Goal: Task Accomplishment & Management: Complete application form

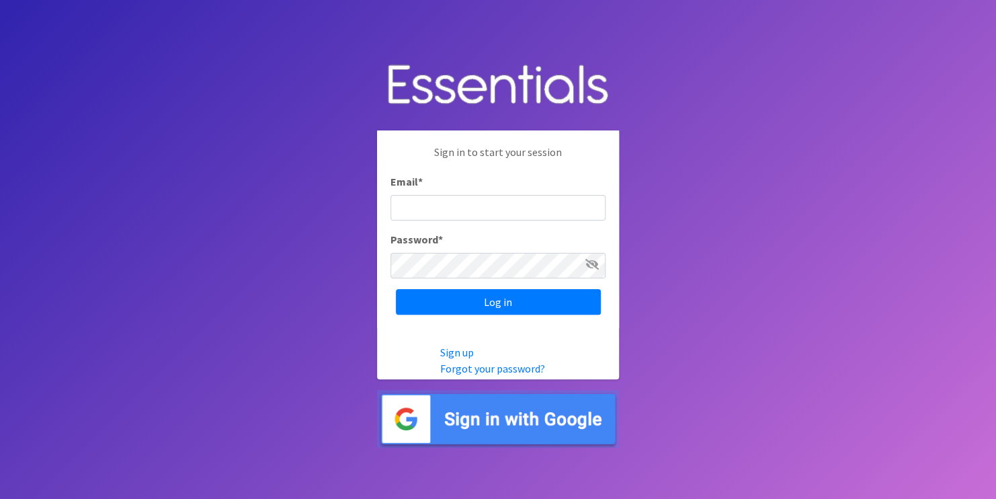
click at [477, 419] on img at bounding box center [498, 419] width 242 height 58
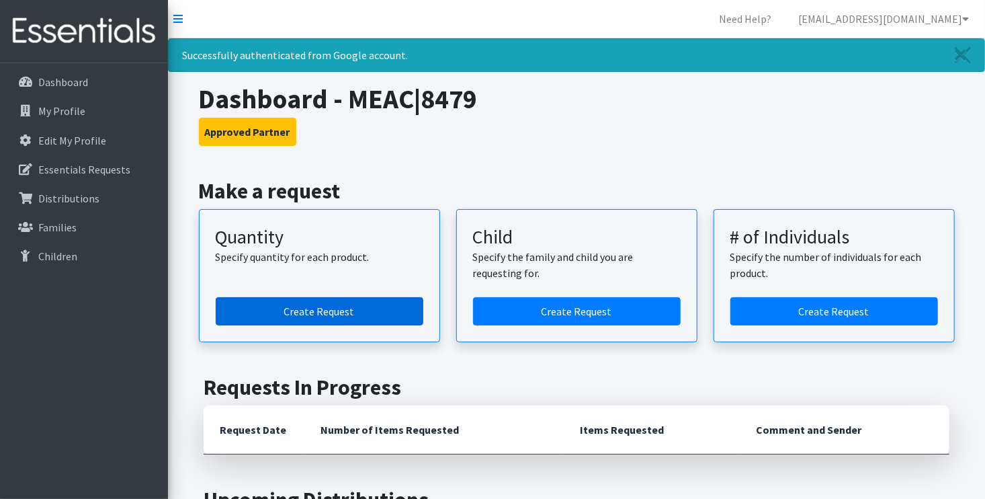
click at [365, 313] on link "Create Request" at bounding box center [320, 311] width 208 height 28
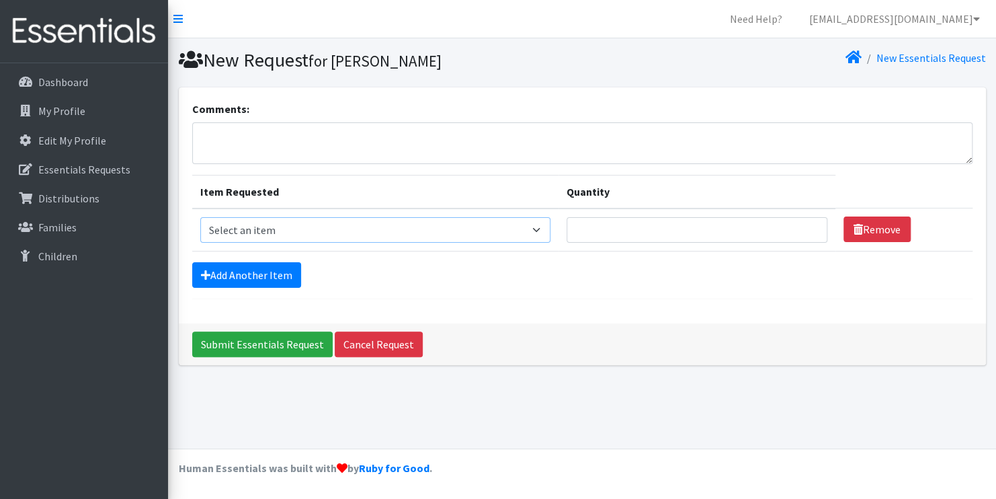
click at [267, 223] on select "Select an item F&D Men L/XL (38-50in waist) x48 F&D Men S/M (28-40in waist) x56…" at bounding box center [375, 230] width 350 height 26
click at [530, 227] on select "Select an item F&D Men L/XL (38-50in waist) x48 F&D Men S/M (28-40in waist) x56…" at bounding box center [375, 230] width 350 height 26
select select "1222"
click at [200, 217] on select "Select an item F&D Men L/XL (38-50in waist) x48 F&D Men S/M (28-40in waist) x56…" at bounding box center [375, 230] width 350 height 26
click at [665, 232] on input "Quantity" at bounding box center [697, 230] width 261 height 26
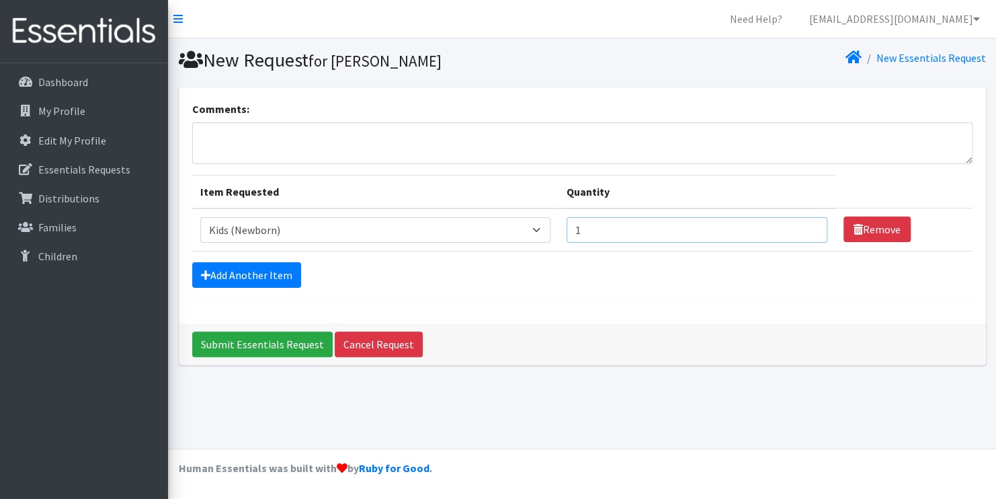
click at [805, 225] on input "1" at bounding box center [697, 230] width 261 height 26
click at [805, 225] on input "2" at bounding box center [697, 230] width 261 height 26
click at [805, 225] on input "3" at bounding box center [697, 230] width 261 height 26
click at [805, 225] on input "4" at bounding box center [697, 230] width 261 height 26
click at [805, 225] on input "5" at bounding box center [697, 230] width 261 height 26
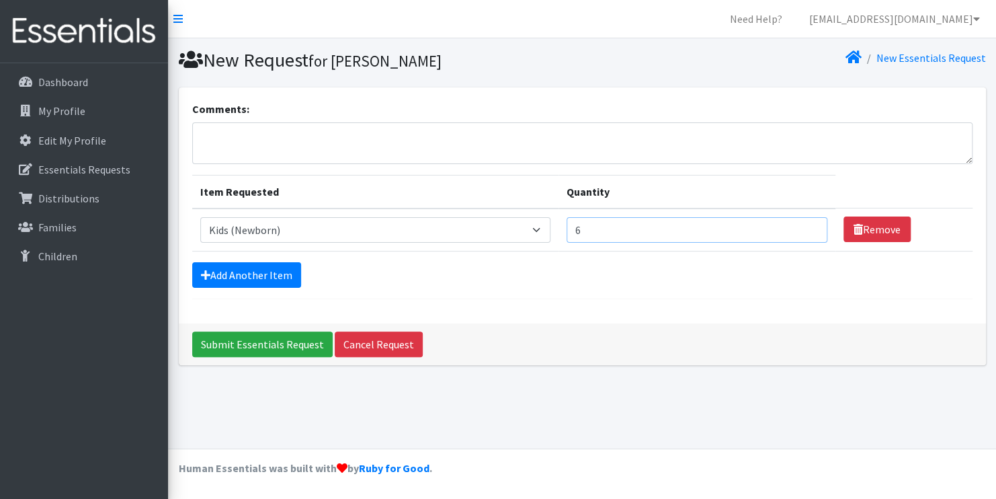
type input "6"
click at [805, 225] on input "6" at bounding box center [697, 230] width 261 height 26
click at [756, 150] on textarea "Comments:" at bounding box center [582, 143] width 780 height 42
click at [223, 273] on link "Add Another Item" at bounding box center [246, 275] width 109 height 26
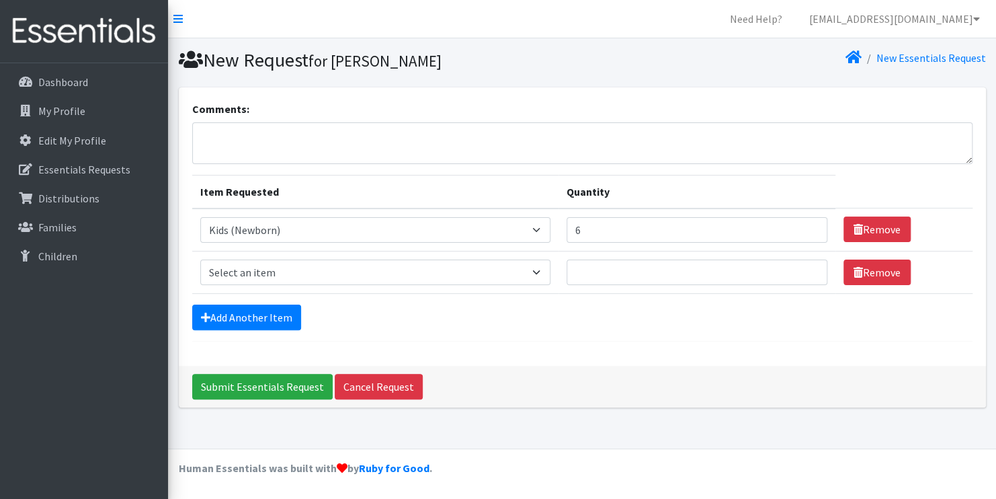
click at [282, 348] on div "Comments: Item Requested Quantity Item Requested Select an item F&D Men L/XL (3…" at bounding box center [582, 226] width 807 height 278
click at [641, 336] on form "Comments: Item Requested Quantity Item Requested Select an item F&D Men L/XL (3…" at bounding box center [582, 221] width 780 height 241
click at [506, 109] on div "Comments:" at bounding box center [582, 132] width 780 height 63
click at [541, 316] on div "Add Another Item" at bounding box center [582, 318] width 780 height 26
click at [253, 58] on h1 "New Request for Vashti Rutledge" at bounding box center [378, 60] width 399 height 24
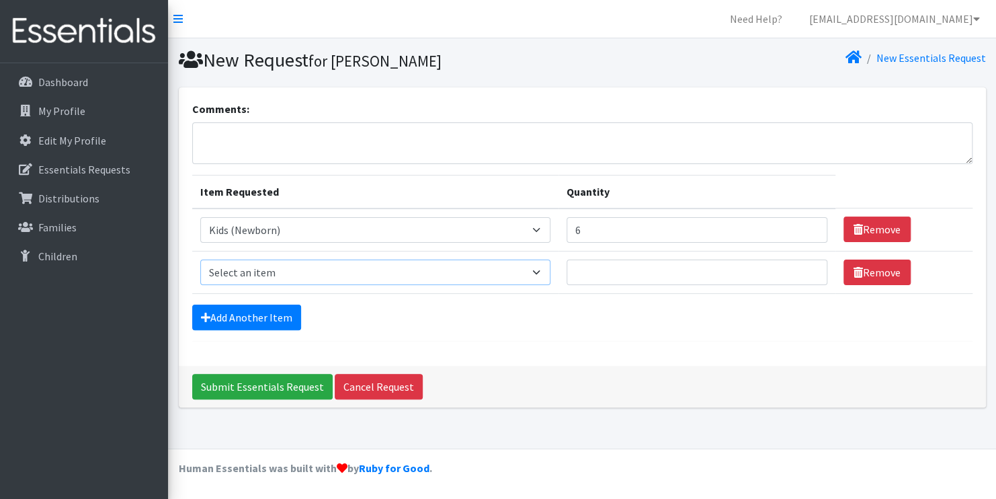
click at [241, 262] on select "Select an item F&D Men L/XL (38-50in waist) x48 F&D Men S/M (28-40in waist) x56…" at bounding box center [375, 272] width 350 height 26
select select "1201"
click at [200, 259] on select "Select an item F&D Men L/XL (38-50in waist) x48 F&D Men S/M (28-40in waist) x56…" at bounding box center [375, 272] width 350 height 26
click at [810, 269] on input "1" at bounding box center [697, 272] width 261 height 26
click at [810, 269] on input "2" at bounding box center [697, 272] width 261 height 26
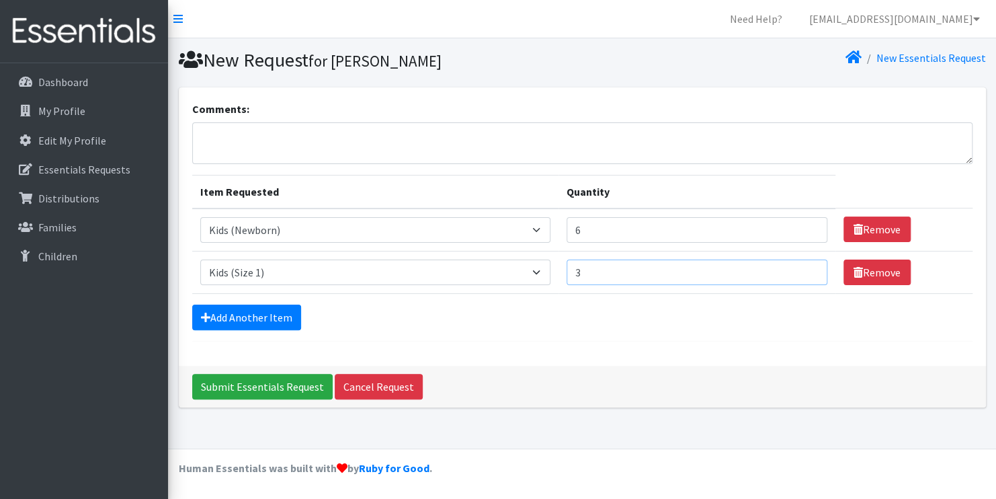
click at [810, 269] on input "3" at bounding box center [697, 272] width 261 height 26
click at [810, 269] on input "4" at bounding box center [697, 272] width 261 height 26
click at [810, 269] on input "5" at bounding box center [697, 272] width 261 height 26
click at [810, 269] on input "6" at bounding box center [697, 272] width 261 height 26
click at [810, 269] on input "7" at bounding box center [697, 272] width 261 height 26
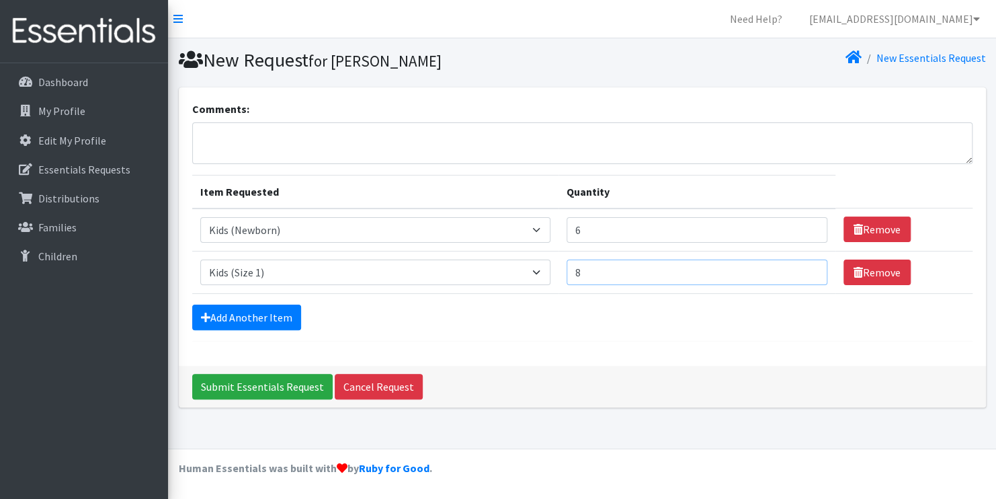
type input "8"
click at [810, 269] on input "8" at bounding box center [697, 272] width 261 height 26
click at [806, 225] on input "7" at bounding box center [697, 230] width 261 height 26
type input "8"
click at [806, 225] on input "8" at bounding box center [697, 230] width 261 height 26
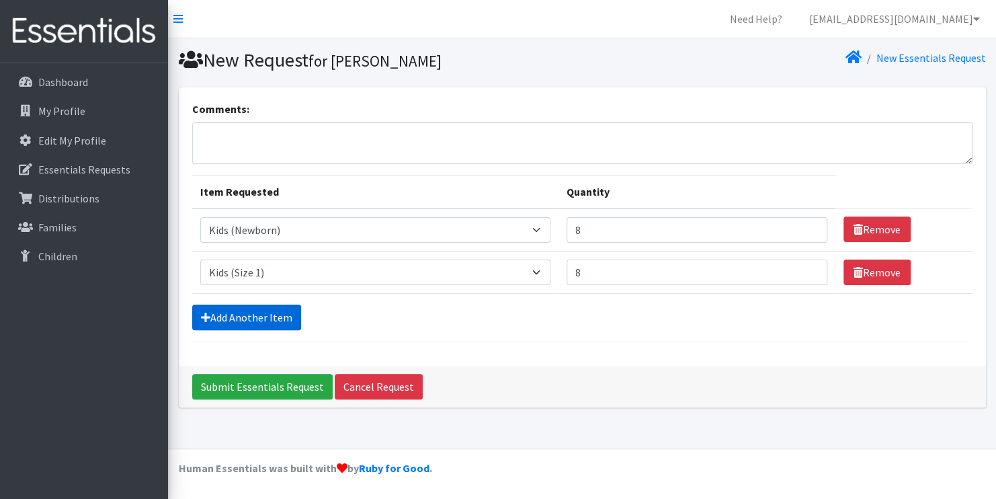
click at [239, 317] on link "Add Another Item" at bounding box center [246, 318] width 109 height 26
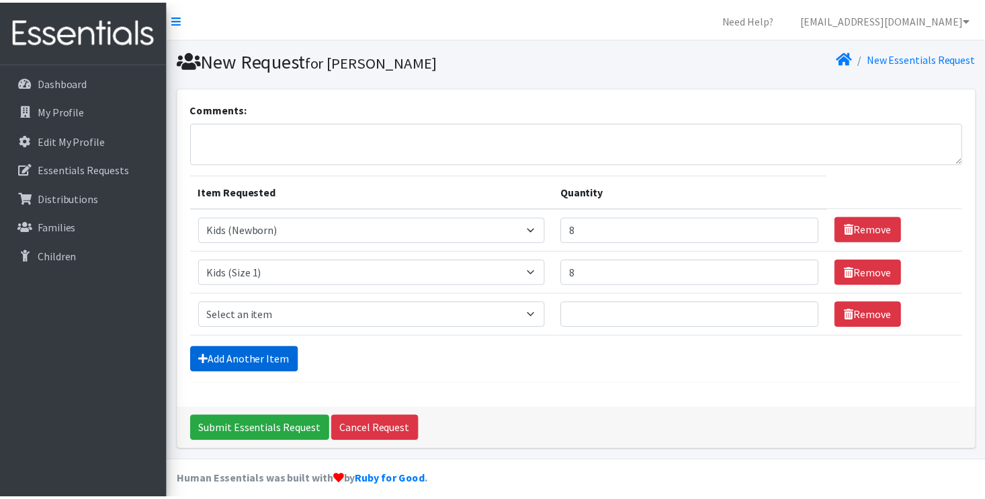
scroll to position [9, 0]
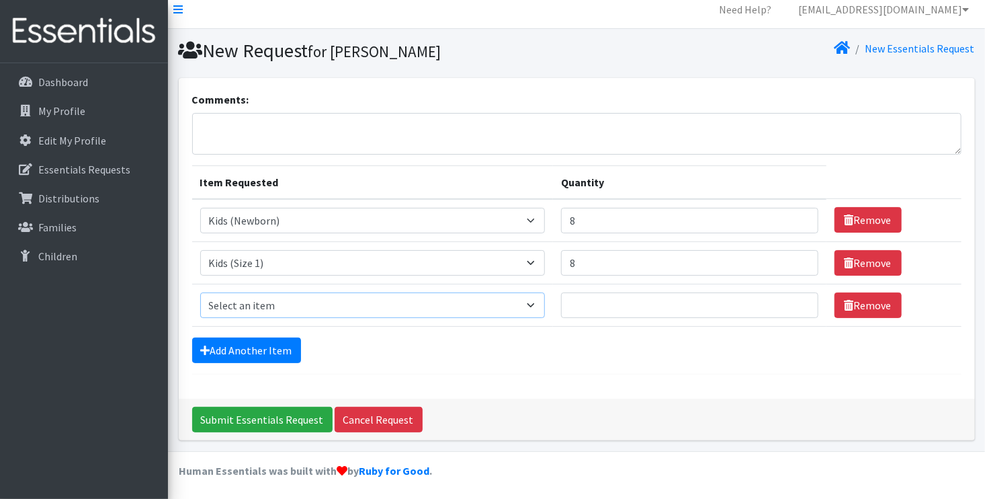
click at [535, 298] on select "Select an item F&D Men L/XL (38-50in waist) x48 F&D Men S/M (28-40in waist) x56…" at bounding box center [373, 305] width 346 height 26
select select "1202"
click at [200, 292] on select "Select an item F&D Men L/XL (38-50in waist) x48 F&D Men S/M (28-40in waist) x56…" at bounding box center [373, 305] width 346 height 26
click at [799, 300] on input "1" at bounding box center [689, 305] width 257 height 26
click at [799, 300] on input "2" at bounding box center [689, 305] width 257 height 26
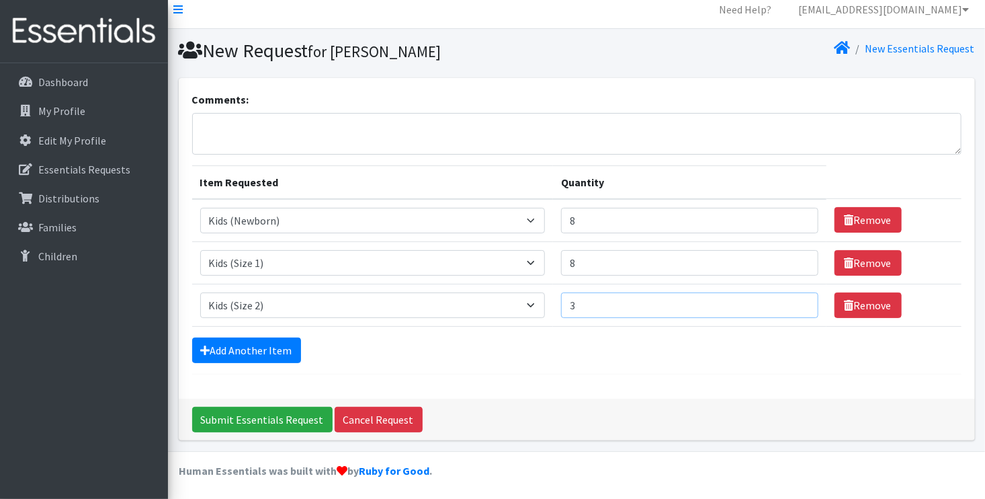
click at [799, 300] on input "3" at bounding box center [689, 305] width 257 height 26
click at [799, 300] on input "4" at bounding box center [689, 305] width 257 height 26
click at [799, 300] on input "5" at bounding box center [689, 305] width 257 height 26
click at [799, 300] on input "6" at bounding box center [689, 305] width 257 height 26
click at [799, 300] on input "7" at bounding box center [689, 305] width 257 height 26
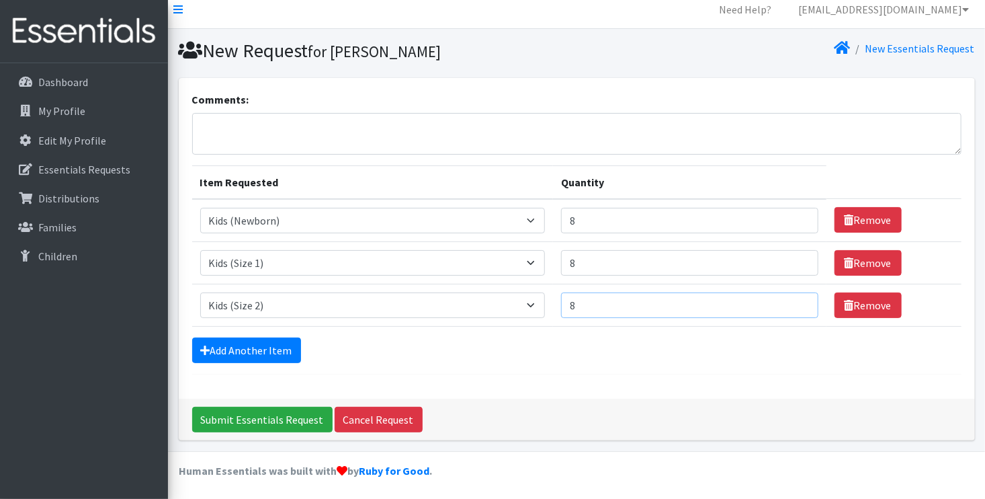
click at [799, 300] on input "8" at bounding box center [689, 305] width 257 height 26
click at [799, 300] on input "9" at bounding box center [689, 305] width 257 height 26
type input "8"
click at [797, 307] on input "8" at bounding box center [689, 305] width 257 height 26
click at [237, 346] on link "Add Another Item" at bounding box center [246, 350] width 109 height 26
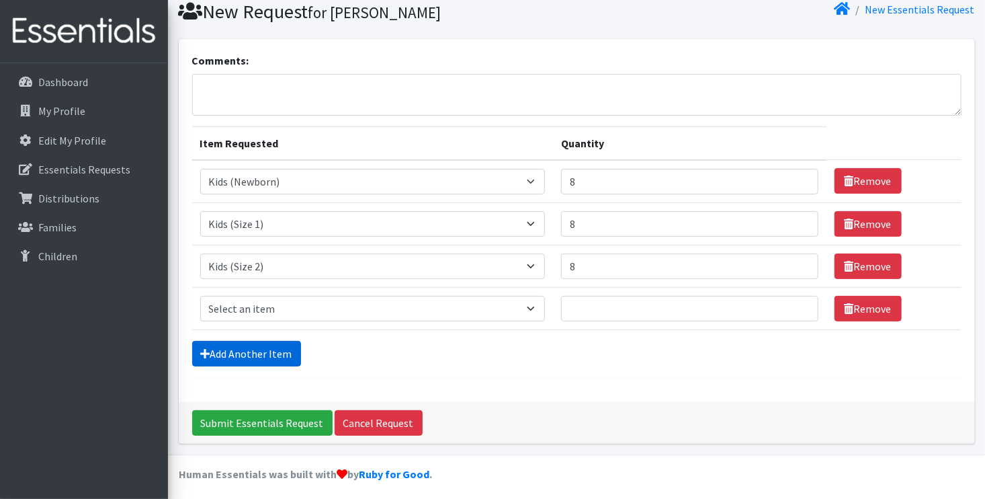
scroll to position [52, 0]
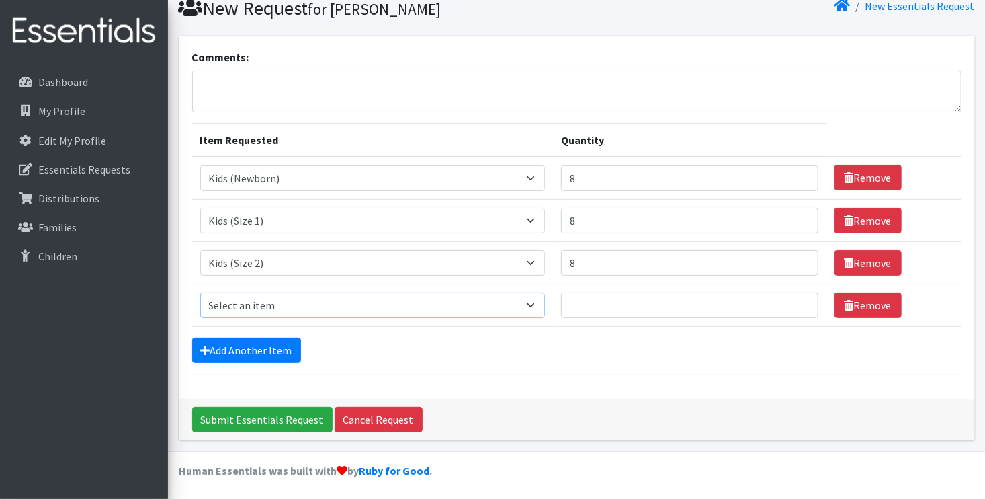
click at [535, 300] on select "Select an item F&D Men L/XL (38-50in waist) x48 F&D Men S/M (28-40in waist) x56…" at bounding box center [373, 305] width 346 height 26
select select "1221"
click at [200, 292] on select "Select an item F&D Men L/XL (38-50in waist) x48 F&D Men S/M (28-40in waist) x56…" at bounding box center [373, 305] width 346 height 26
click at [799, 302] on input "1" at bounding box center [689, 305] width 257 height 26
click at [799, 302] on input "2" at bounding box center [689, 305] width 257 height 26
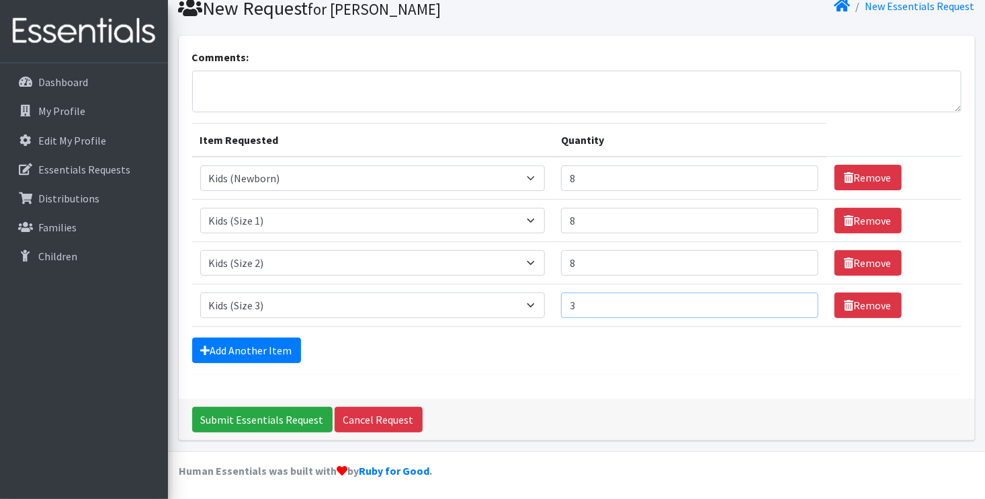
click at [799, 302] on input "3" at bounding box center [689, 305] width 257 height 26
click at [799, 302] on input "4" at bounding box center [689, 305] width 257 height 26
click at [799, 302] on input "5" at bounding box center [689, 305] width 257 height 26
click at [799, 302] on input "6" at bounding box center [689, 305] width 257 height 26
click at [799, 302] on input "7" at bounding box center [689, 305] width 257 height 26
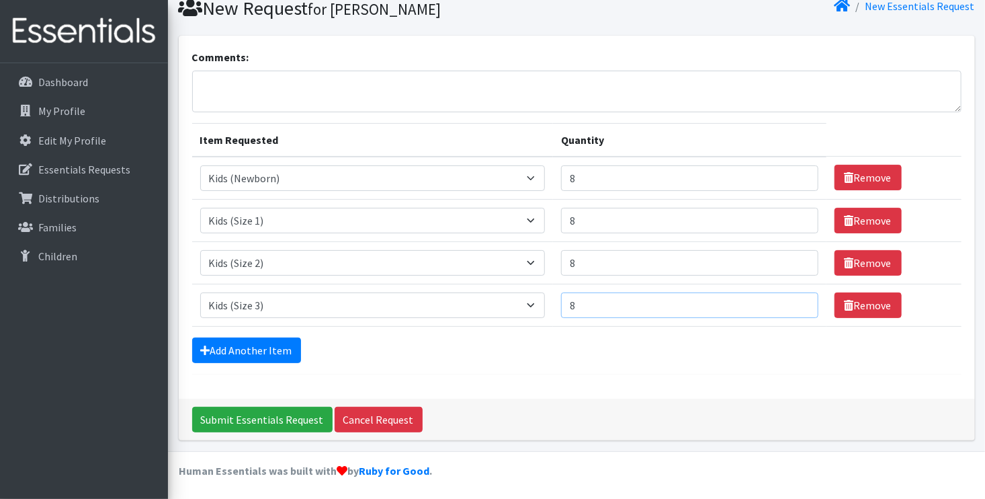
type input "8"
click at [799, 302] on input "8" at bounding box center [689, 305] width 257 height 26
click at [248, 348] on link "Add Another Item" at bounding box center [246, 350] width 109 height 26
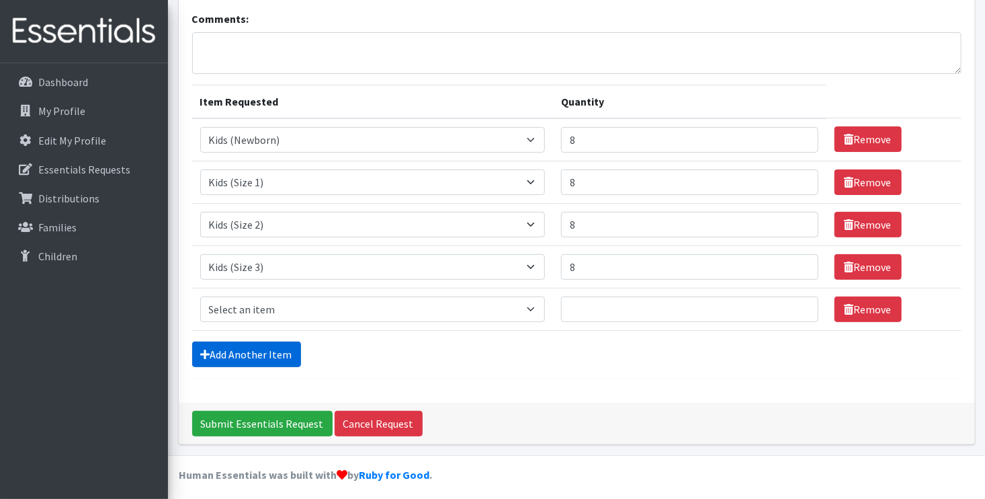
scroll to position [94, 0]
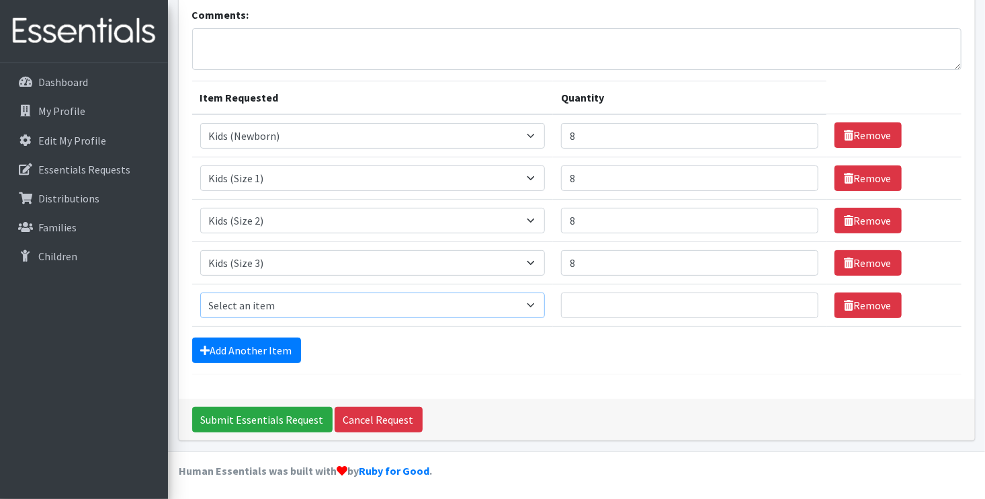
click at [535, 303] on select "Select an item F&D Men L/XL (38-50in waist) x48 F&D Men S/M (28-40in waist) x56…" at bounding box center [373, 305] width 346 height 26
select select "1213"
click at [200, 292] on select "Select an item F&D Men L/XL (38-50in waist) x48 F&D Men S/M (28-40in waist) x56…" at bounding box center [373, 305] width 346 height 26
click at [795, 303] on input "1" at bounding box center [689, 305] width 257 height 26
click at [795, 303] on input "2" at bounding box center [689, 305] width 257 height 26
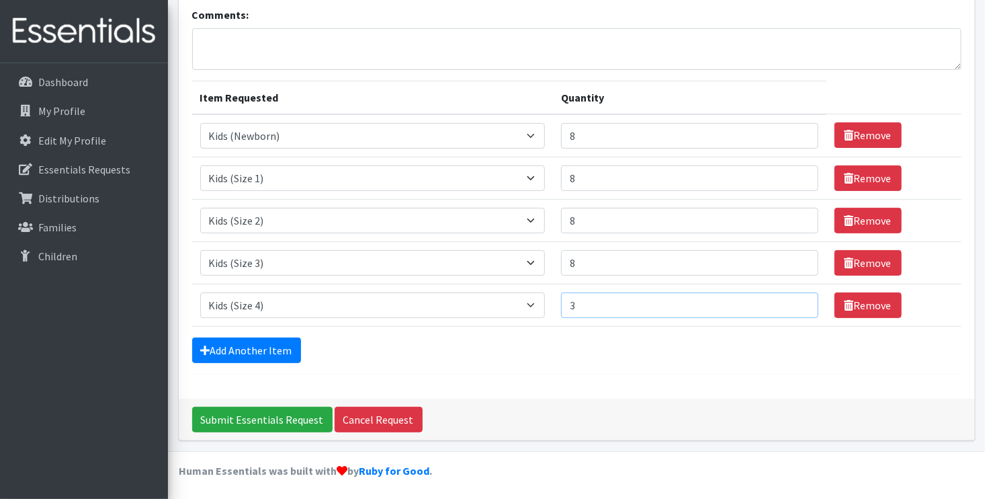
click at [795, 303] on input "3" at bounding box center [689, 305] width 257 height 26
click at [795, 303] on input "4" at bounding box center [689, 305] width 257 height 26
click at [795, 303] on input "5" at bounding box center [689, 305] width 257 height 26
click at [795, 303] on input "6" at bounding box center [689, 305] width 257 height 26
click at [795, 303] on input "7" at bounding box center [689, 305] width 257 height 26
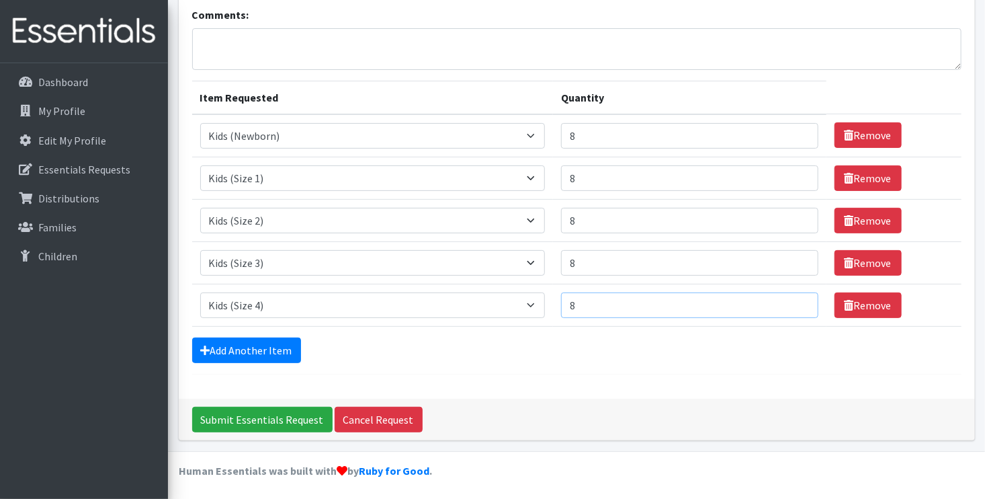
type input "8"
click at [795, 303] on input "8" at bounding box center [689, 305] width 257 height 26
click at [245, 355] on link "Add Another Item" at bounding box center [246, 350] width 109 height 26
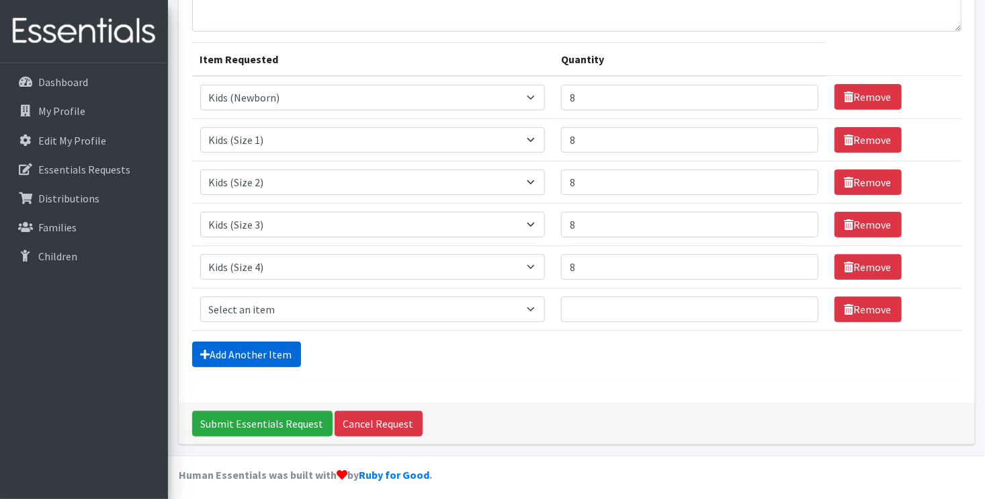
scroll to position [136, 0]
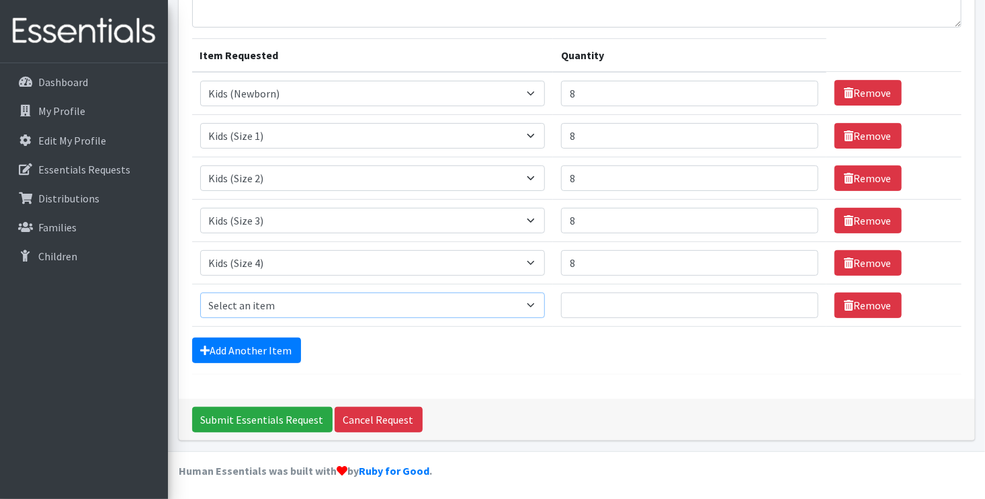
click at [536, 300] on select "Select an item F&D Men L/XL (38-50in waist) x48 F&D Men S/M (28-40in waist) x56…" at bounding box center [373, 305] width 346 height 26
select select "1214"
click at [200, 292] on select "Select an item F&D Men L/XL (38-50in waist) x48 F&D Men S/M (28-40in waist) x56…" at bounding box center [373, 305] width 346 height 26
click at [797, 300] on input "1" at bounding box center [689, 305] width 257 height 26
click at [797, 300] on input "2" at bounding box center [689, 305] width 257 height 26
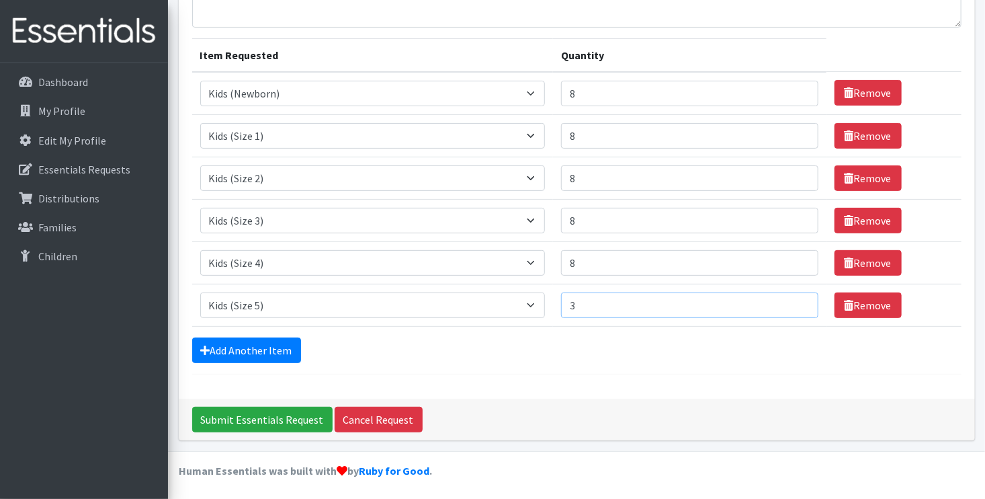
click at [797, 300] on input "3" at bounding box center [689, 305] width 257 height 26
click at [797, 300] on input "4" at bounding box center [689, 305] width 257 height 26
click at [797, 300] on input "5" at bounding box center [689, 305] width 257 height 26
type input "6"
click at [797, 300] on input "6" at bounding box center [689, 305] width 257 height 26
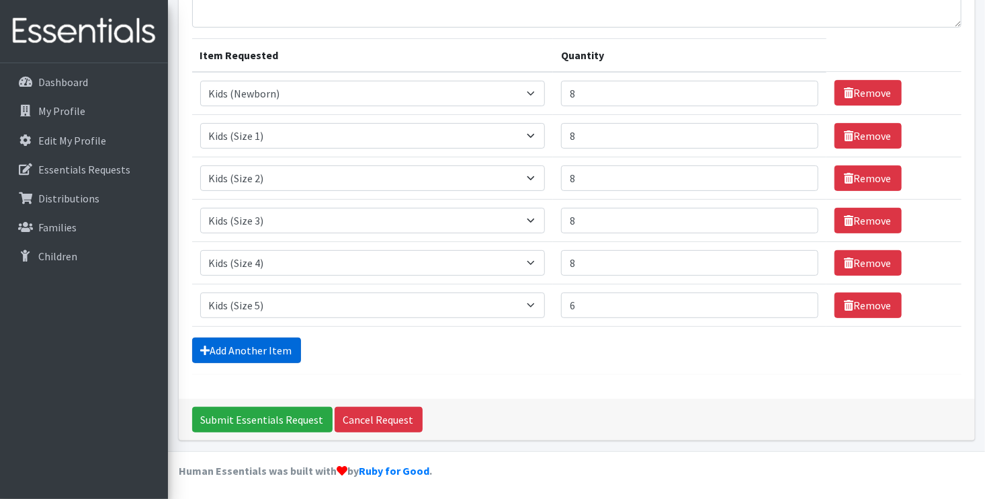
click at [259, 349] on link "Add Another Item" at bounding box center [246, 350] width 109 height 26
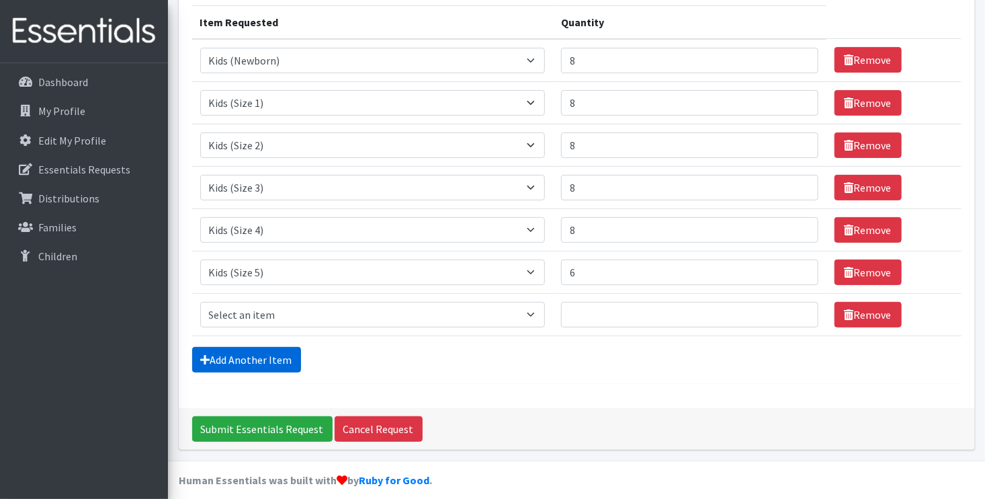
scroll to position [178, 0]
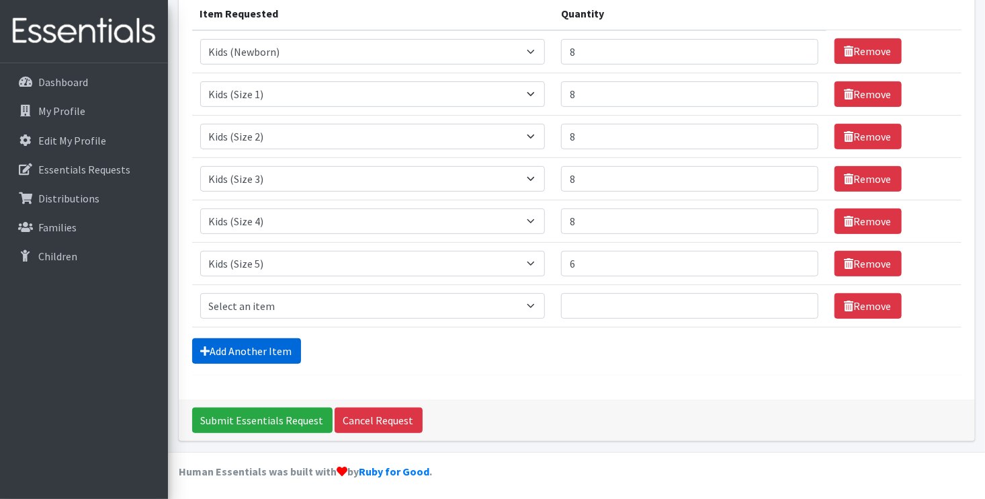
click at [259, 349] on form "Comments: Item Requested Quantity Item Requested Select an item F&D Men L/XL (3…" at bounding box center [577, 149] width 770 height 452
click at [532, 306] on select "Select an item F&D Men L/XL (38-50in waist) x48 F&D Men S/M (28-40in waist) x56…" at bounding box center [373, 306] width 346 height 26
select select "1216"
click at [200, 293] on select "Select an item F&D Men L/XL (38-50in waist) x48 F&D Men S/M (28-40in waist) x56…" at bounding box center [373, 306] width 346 height 26
click at [794, 299] on input "1" at bounding box center [689, 306] width 257 height 26
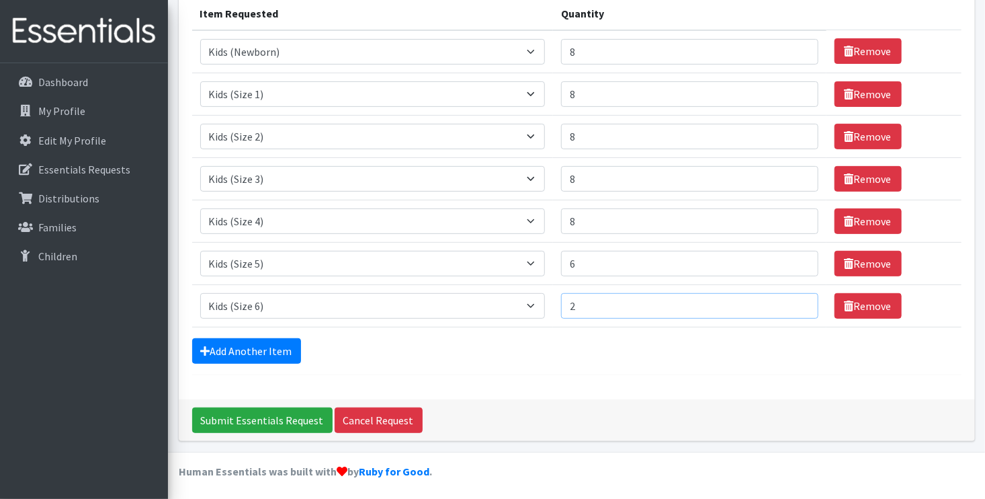
click at [794, 299] on input "2" at bounding box center [689, 306] width 257 height 26
click at [794, 299] on input "3" at bounding box center [689, 306] width 257 height 26
click at [794, 299] on input "4" at bounding box center [689, 306] width 257 height 26
click at [794, 299] on input "5" at bounding box center [689, 306] width 257 height 26
type input "6"
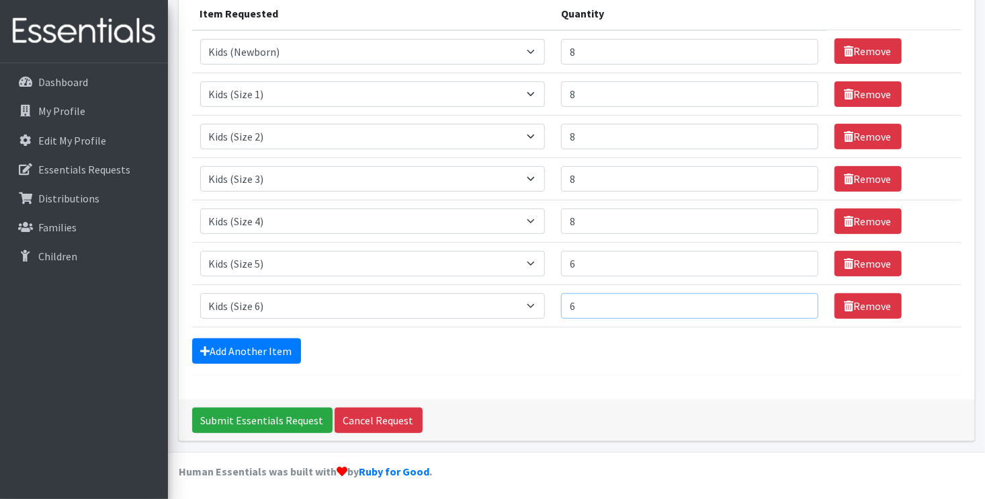
click at [794, 299] on input "6" at bounding box center [689, 306] width 257 height 26
click at [581, 338] on div "Add Another Item" at bounding box center [577, 351] width 770 height 26
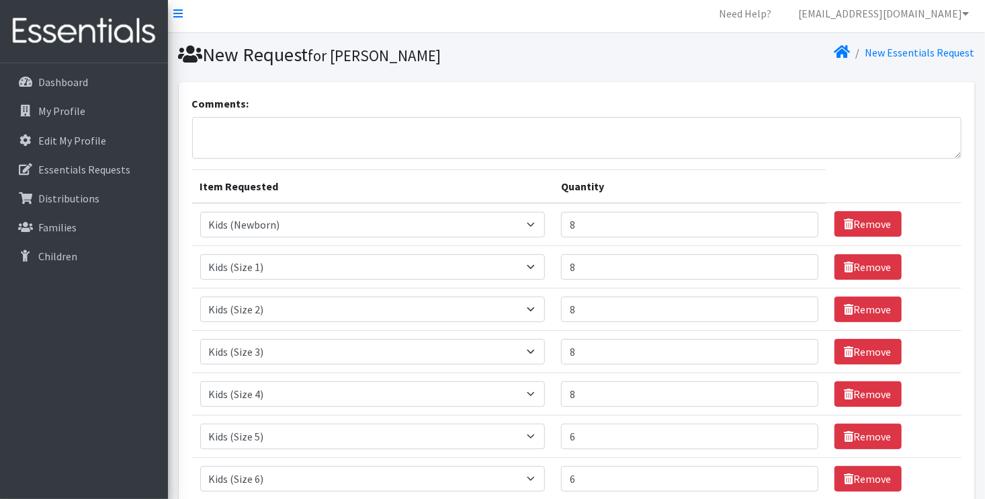
scroll to position [5, 0]
click at [797, 220] on input "9" at bounding box center [689, 225] width 257 height 26
type input "10"
click at [797, 220] on input "10" at bounding box center [689, 225] width 257 height 26
click at [796, 261] on input "9" at bounding box center [689, 267] width 257 height 26
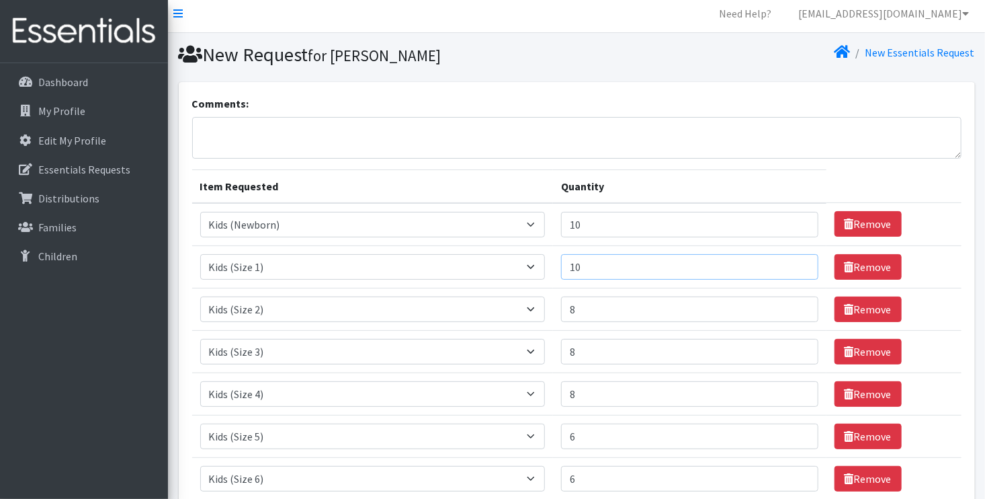
type input "10"
click at [796, 261] on input "10" at bounding box center [689, 267] width 257 height 26
click at [798, 301] on input "9" at bounding box center [689, 309] width 257 height 26
type input "10"
click at [798, 301] on input "10" at bounding box center [689, 309] width 257 height 26
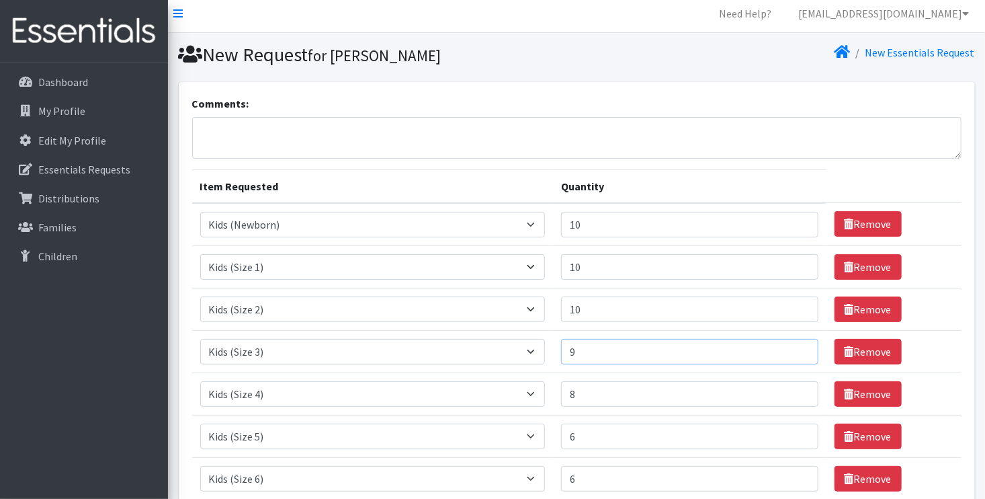
click at [796, 346] on input "9" at bounding box center [689, 352] width 257 height 26
type input "10"
click at [796, 346] on input "10" at bounding box center [689, 352] width 257 height 26
click at [797, 389] on input "9" at bounding box center [689, 394] width 257 height 26
type input "10"
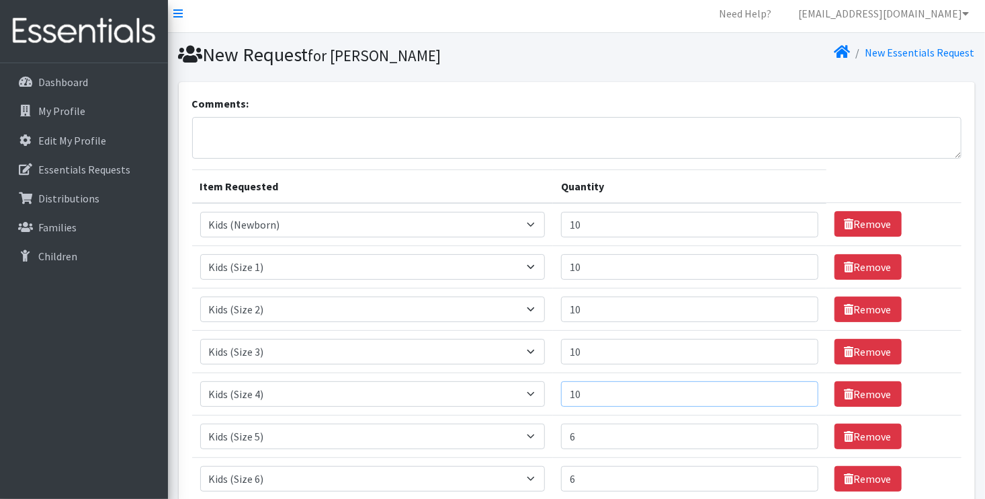
click at [797, 389] on input "10" at bounding box center [689, 394] width 257 height 26
click at [737, 121] on textarea "Comments:" at bounding box center [577, 138] width 770 height 42
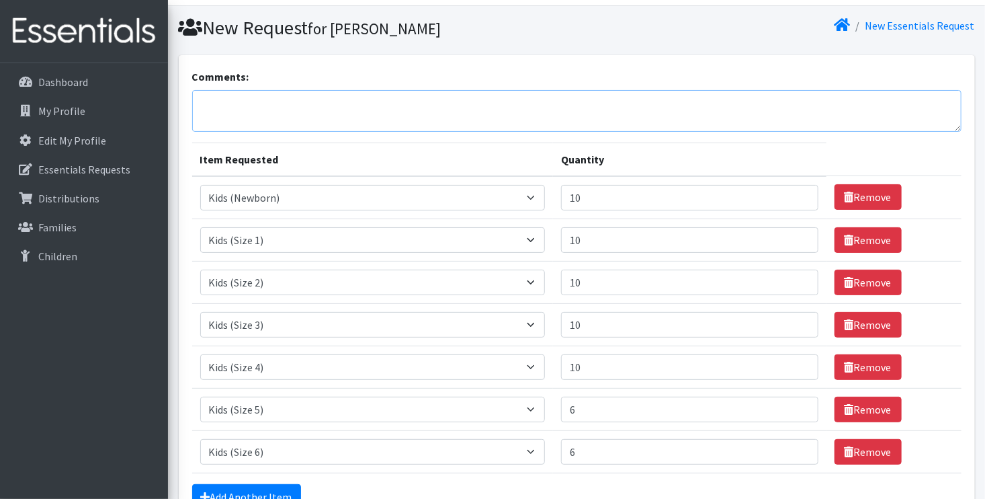
scroll to position [31, 0]
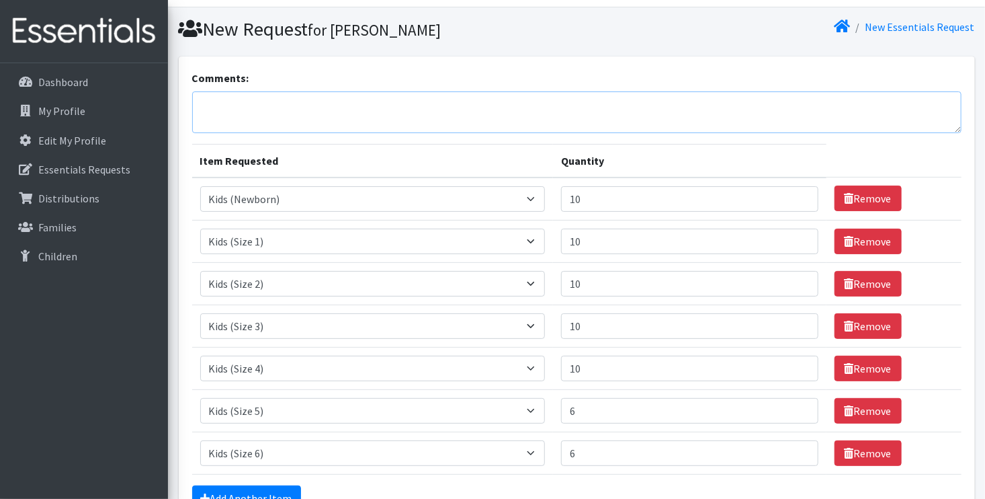
click at [489, 131] on textarea "Comments:" at bounding box center [577, 112] width 770 height 42
click at [114, 311] on div "Dashboard My Profile Edit My Profile Essentials Requests Distributions Families…" at bounding box center [84, 293] width 168 height 460
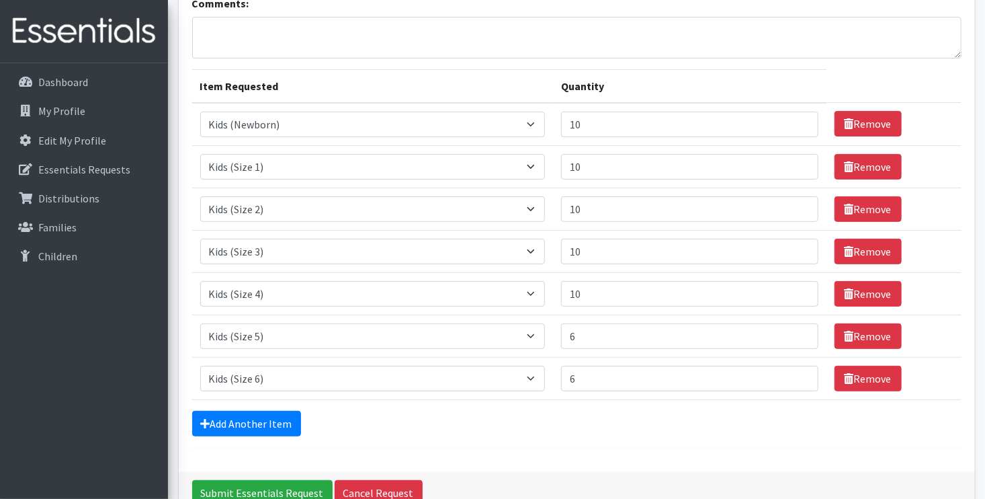
scroll to position [178, 0]
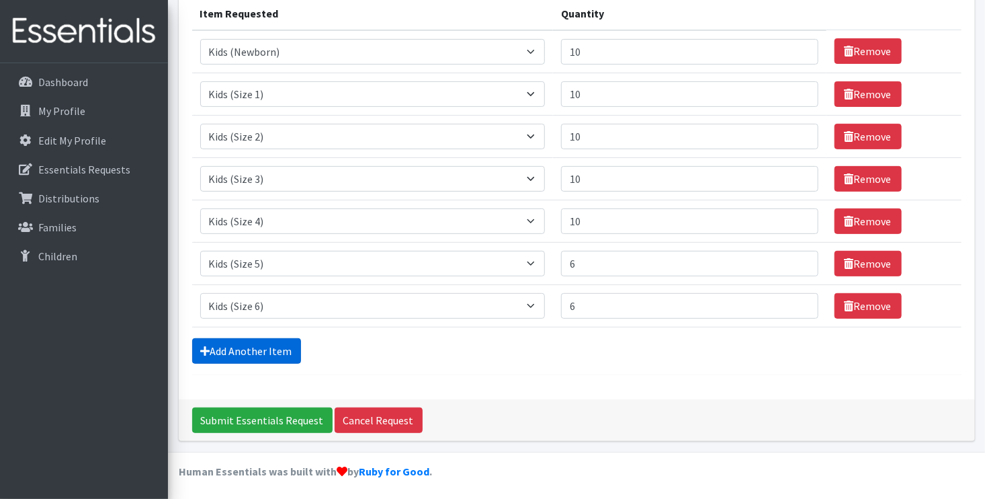
click at [237, 348] on link "Add Another Item" at bounding box center [246, 351] width 109 height 26
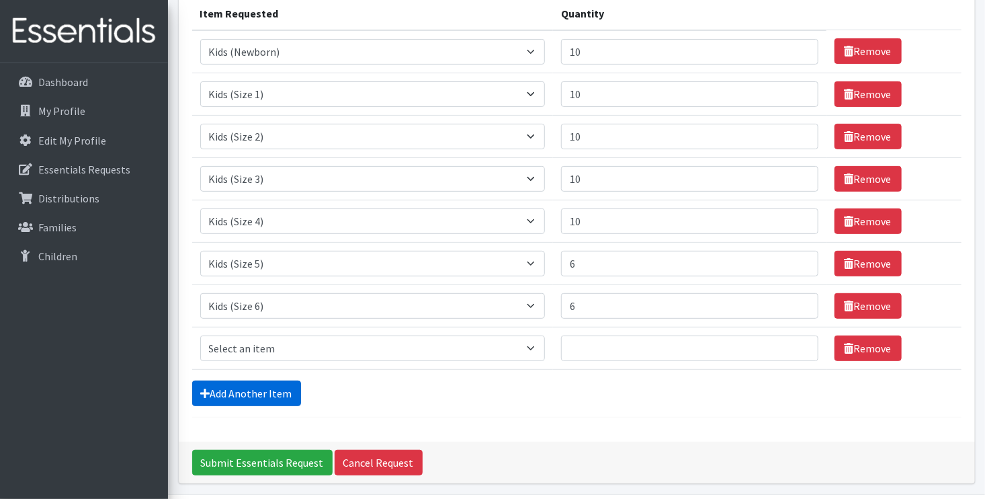
scroll to position [220, 0]
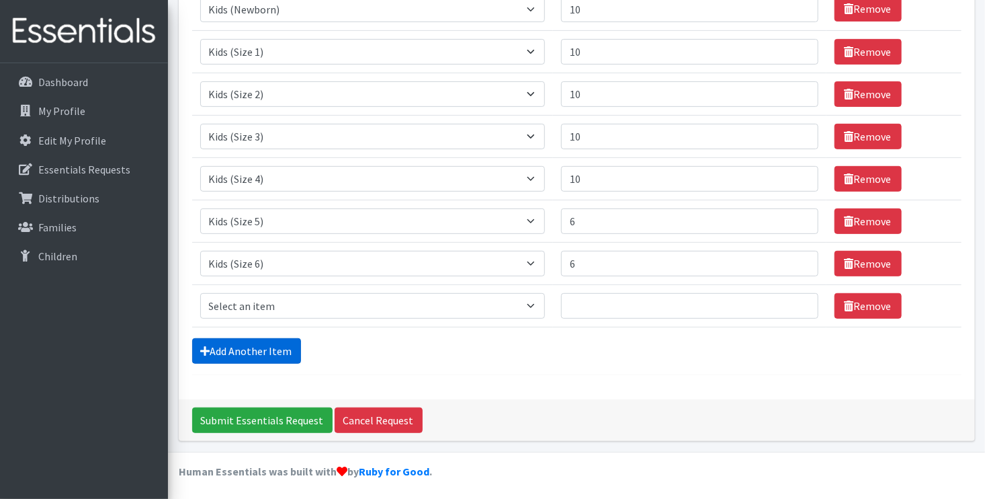
click at [244, 349] on link "Add Another Item" at bounding box center [246, 351] width 109 height 26
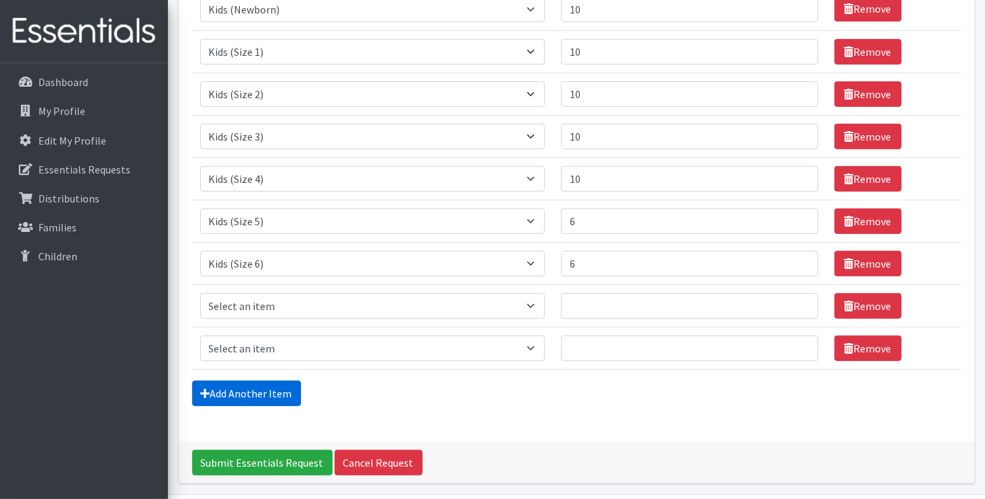
scroll to position [263, 0]
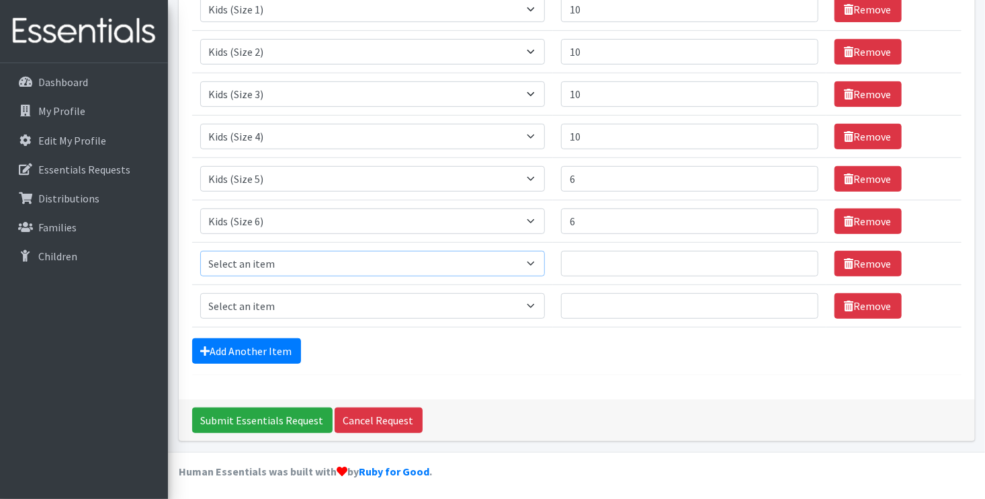
click at [528, 259] on select "Select an item F&D Men L/XL (38-50in waist) x48 F&D Men S/M (28-40in waist) x56…" at bounding box center [373, 264] width 346 height 26
select select "15511"
click at [200, 251] on select "Select an item F&D Men L/XL (38-50in waist) x48 F&D Men S/M (28-40in waist) x56…" at bounding box center [373, 264] width 346 height 26
click at [797, 257] on input "1" at bounding box center [689, 264] width 257 height 26
click at [797, 257] on input "2" at bounding box center [689, 264] width 257 height 26
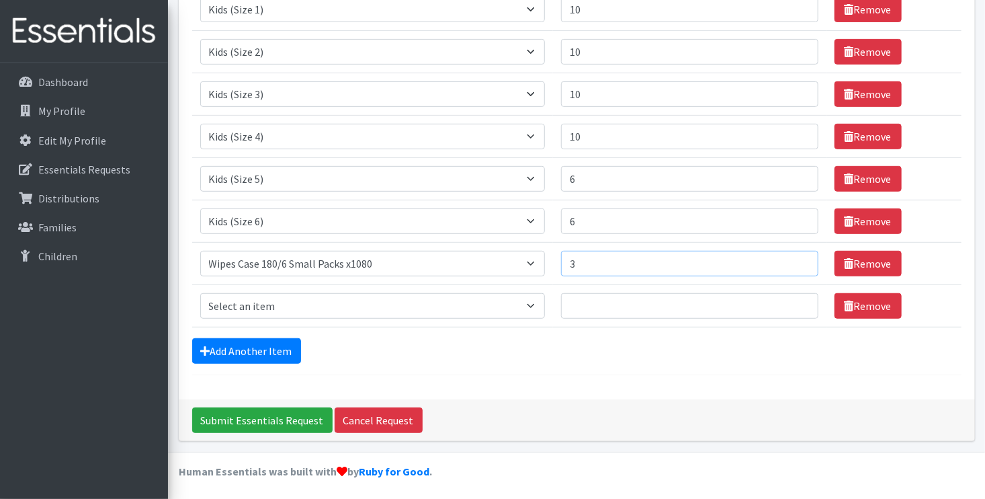
click at [797, 257] on input "3" at bounding box center [689, 264] width 257 height 26
type input "4"
click at [797, 257] on input "4" at bounding box center [689, 264] width 257 height 26
click at [528, 311] on select "Select an item F&D Men L/XL (38-50in waist) x48 F&D Men S/M (28-40in waist) x56…" at bounding box center [373, 306] width 346 height 26
select select "15541"
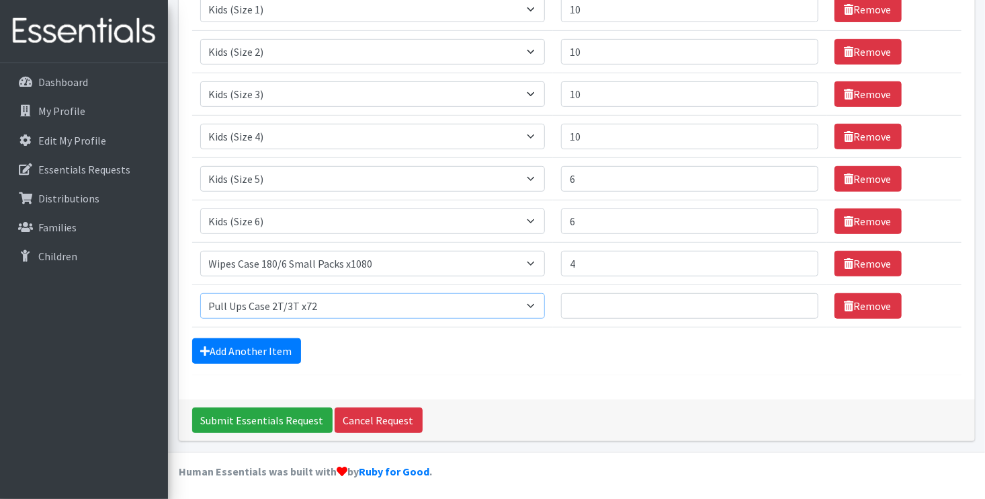
click at [200, 293] on select "Select an item F&D Men L/XL (38-50in waist) x48 F&D Men S/M (28-40in waist) x56…" at bounding box center [373, 306] width 346 height 26
click at [665, 297] on input "Quantity" at bounding box center [689, 306] width 257 height 26
click at [799, 300] on input "1" at bounding box center [689, 306] width 257 height 26
type input "2"
click at [799, 300] on input "2" at bounding box center [689, 306] width 257 height 26
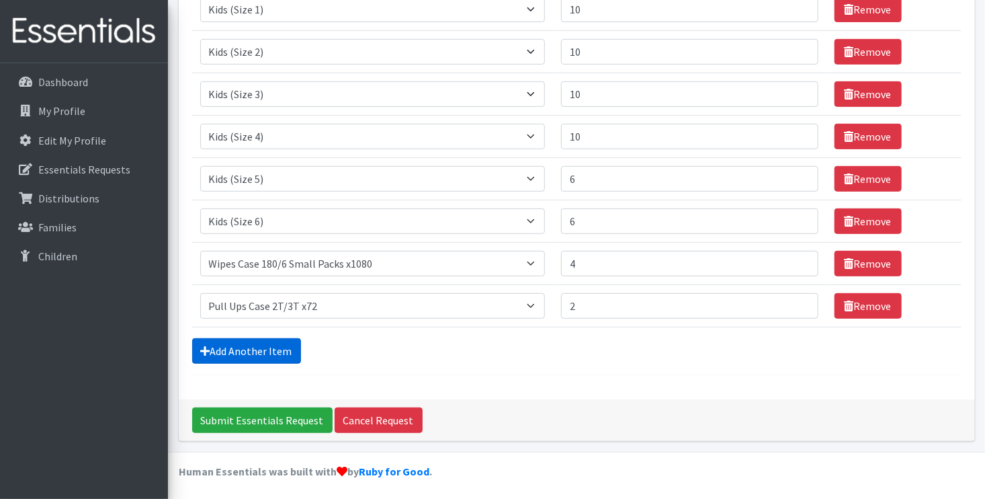
click at [273, 344] on link "Add Another Item" at bounding box center [246, 351] width 109 height 26
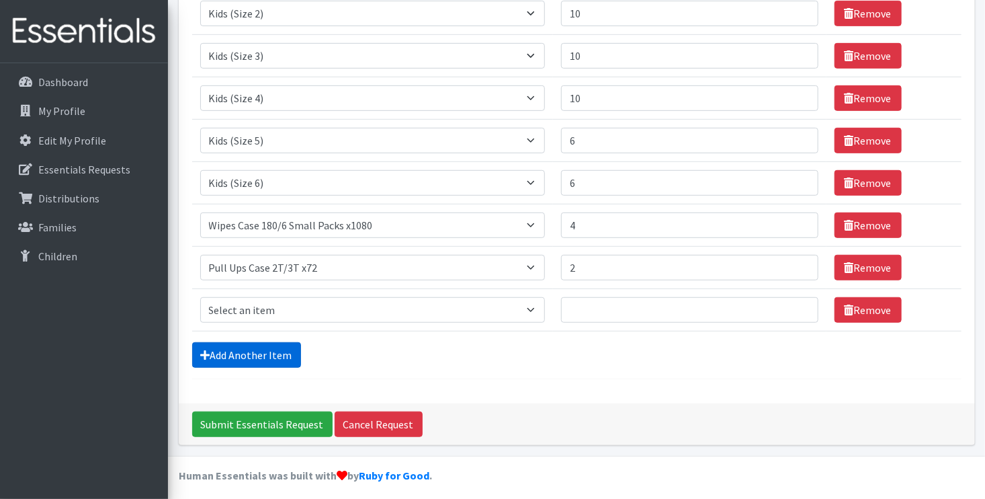
scroll to position [305, 0]
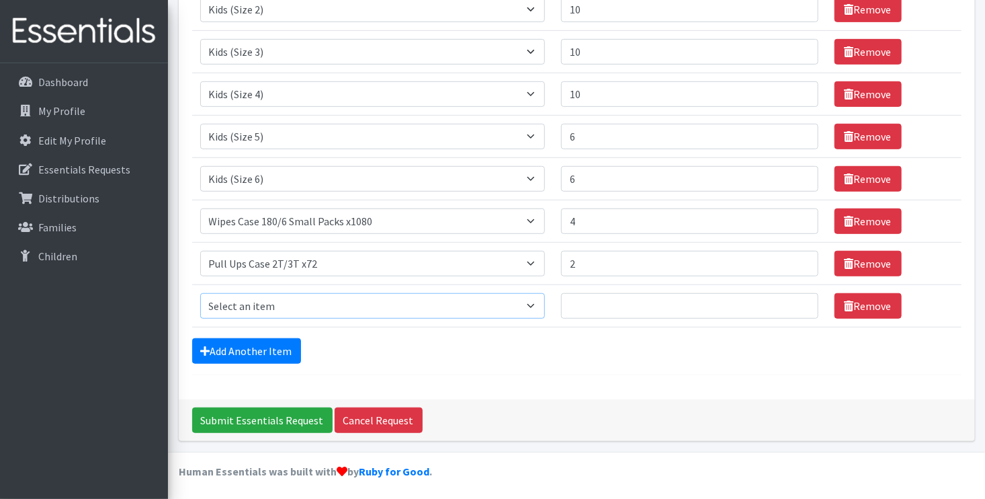
click at [534, 303] on select "Select an item F&D Men L/XL (38-50in waist) x48 F&D Men S/M (28-40in waist) x56…" at bounding box center [373, 306] width 346 height 26
select select "15513"
click at [200, 293] on select "Select an item F&D Men L/XL (38-50in waist) x48 F&D Men S/M (28-40in waist) x56…" at bounding box center [373, 306] width 346 height 26
click at [797, 303] on input "1" at bounding box center [689, 306] width 257 height 26
type input "2"
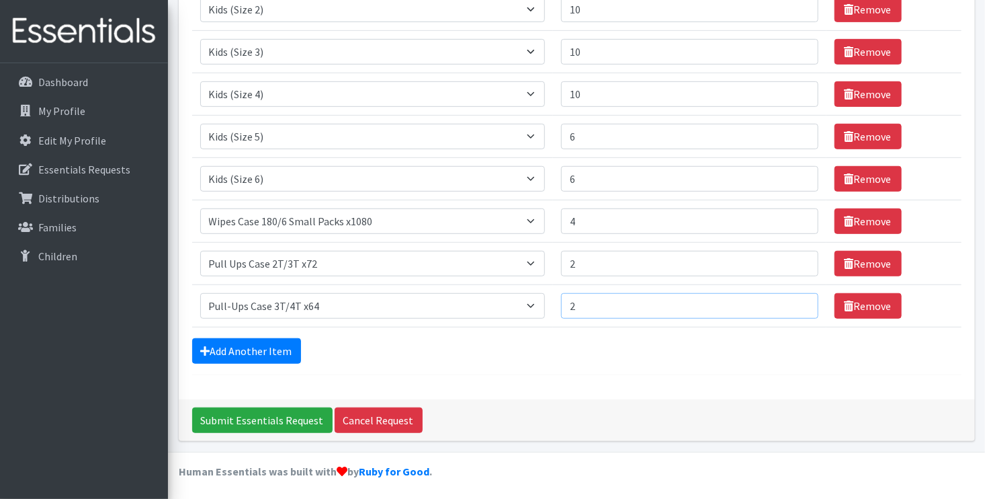
click at [797, 303] on input "2" at bounding box center [689, 306] width 257 height 26
click at [212, 350] on link "Add Another Item" at bounding box center [246, 351] width 109 height 26
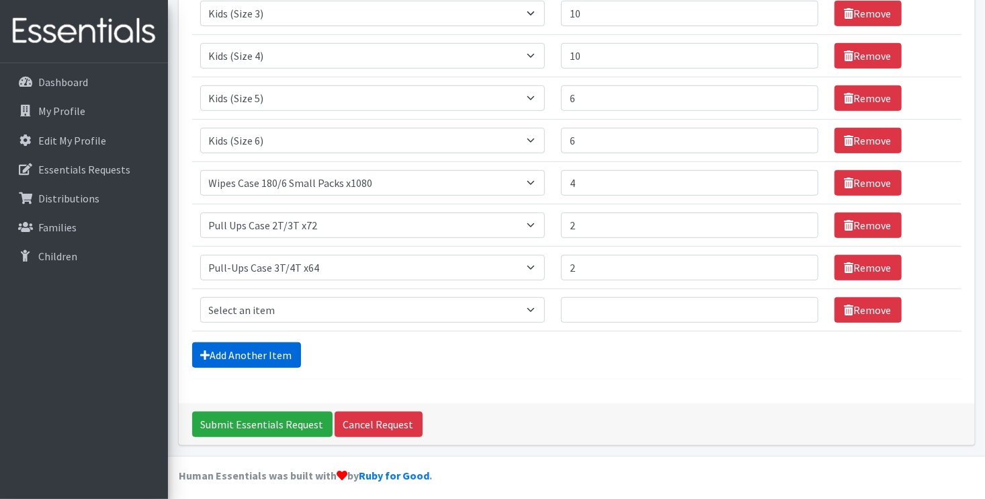
scroll to position [347, 0]
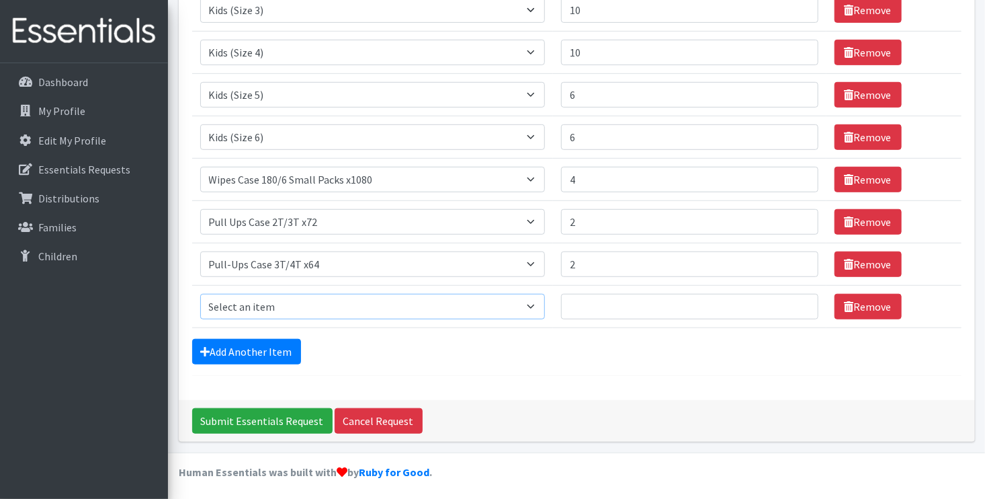
click at [538, 303] on select "Select an item F&D Men L/XL (38-50in waist) x48 F&D Men S/M (28-40in waist) x56…" at bounding box center [373, 307] width 346 height 26
select select "15514"
click at [200, 294] on select "Select an item F&D Men L/XL (38-50in waist) x48 F&D Men S/M (28-40in waist) x56…" at bounding box center [373, 307] width 346 height 26
click at [797, 302] on input "1" at bounding box center [689, 307] width 257 height 26
type input "2"
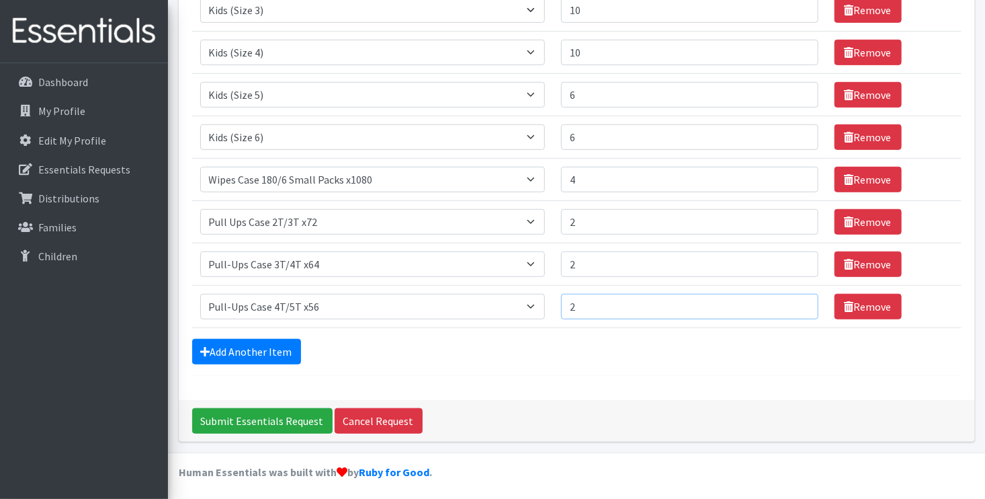
click at [797, 302] on input "2" at bounding box center [689, 307] width 257 height 26
click at [264, 419] on input "Submit Essentials Request" at bounding box center [262, 421] width 140 height 26
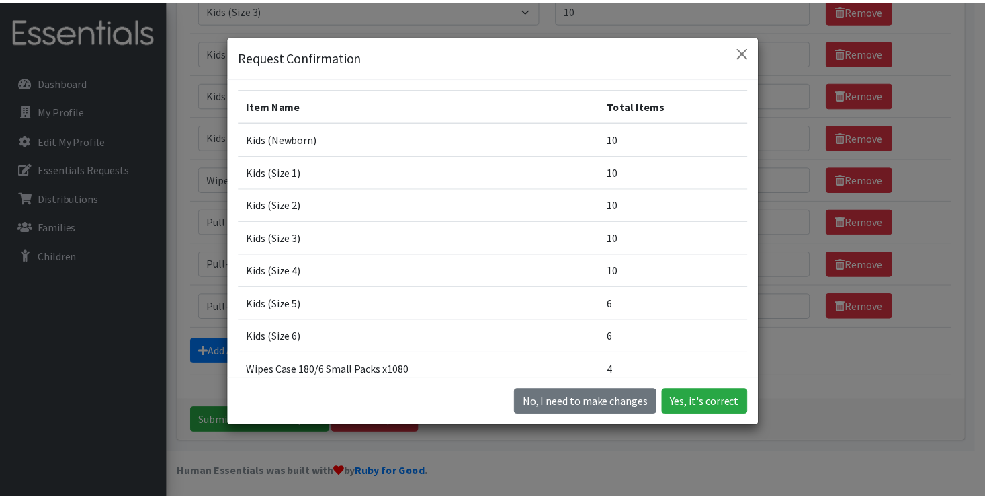
scroll to position [0, 0]
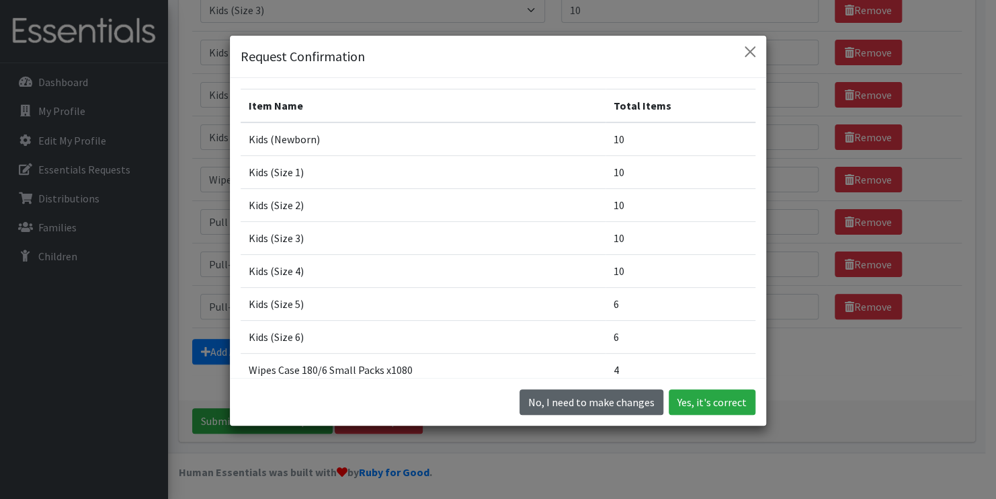
click at [549, 406] on button "No, I need to make changes" at bounding box center [592, 402] width 144 height 26
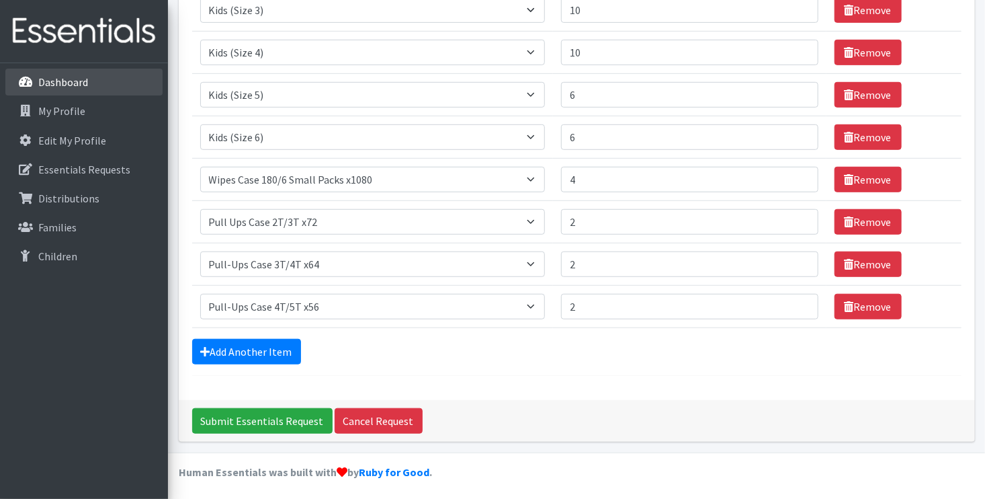
click at [51, 89] on link "Dashboard" at bounding box center [83, 82] width 157 height 27
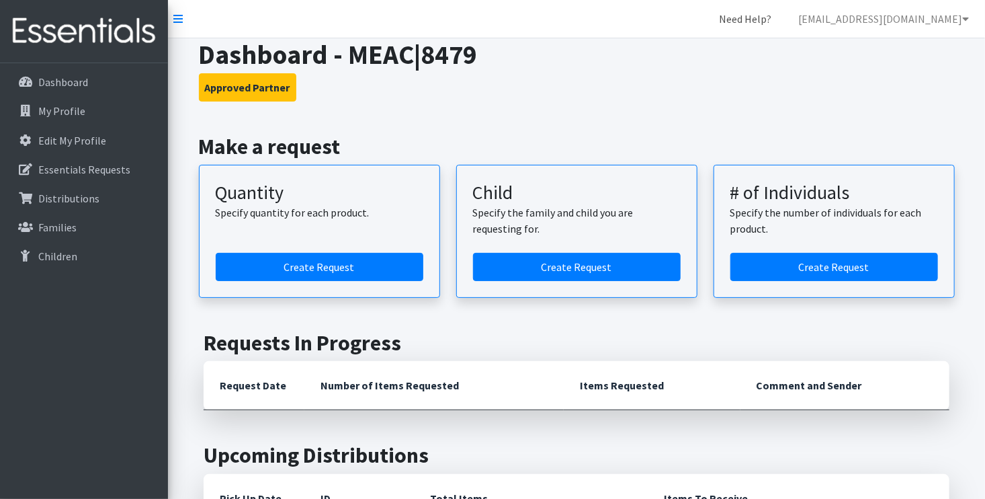
click at [750, 19] on link "Need Help?" at bounding box center [746, 18] width 74 height 27
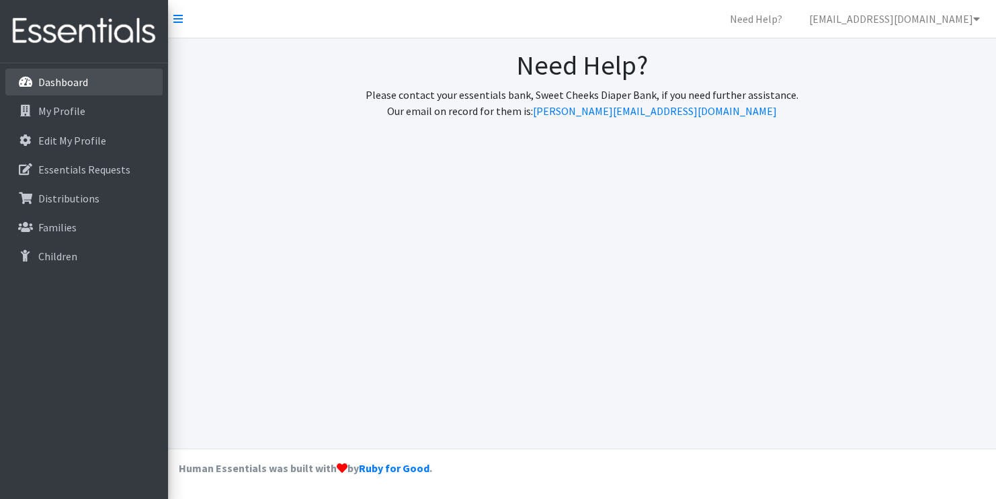
click at [76, 90] on link "Dashboard" at bounding box center [83, 82] width 157 height 27
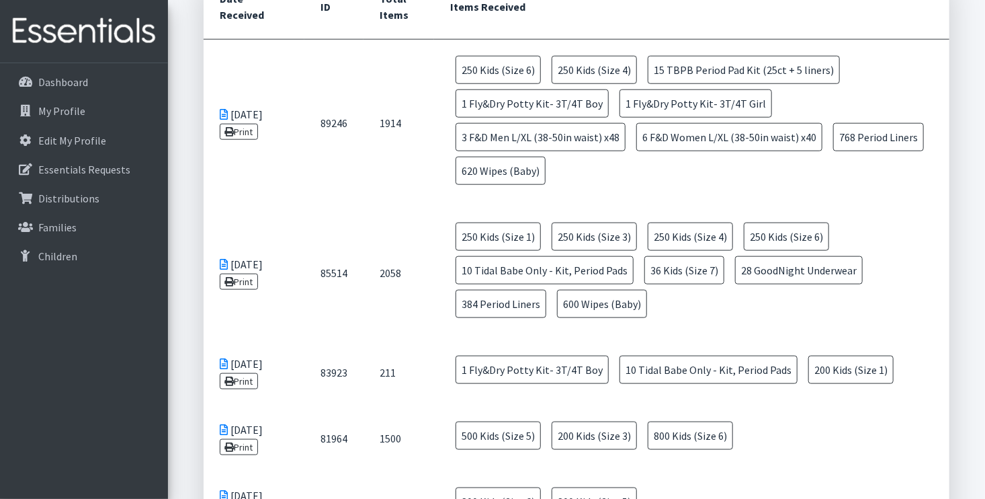
scroll to position [612, 0]
click at [102, 173] on p "Essentials Requests" at bounding box center [84, 169] width 92 height 13
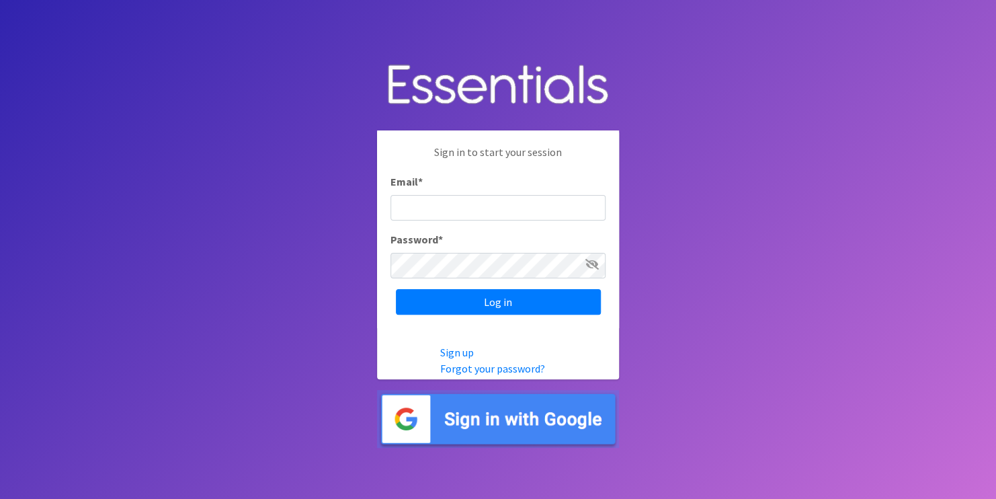
click at [385, 245] on div "Sign in to start your session Email * Password * Log in" at bounding box center [498, 229] width 242 height 198
drag, startPoint x: 491, startPoint y: 423, endPoint x: 442, endPoint y: 423, distance: 48.4
click at [442, 423] on img at bounding box center [498, 419] width 242 height 58
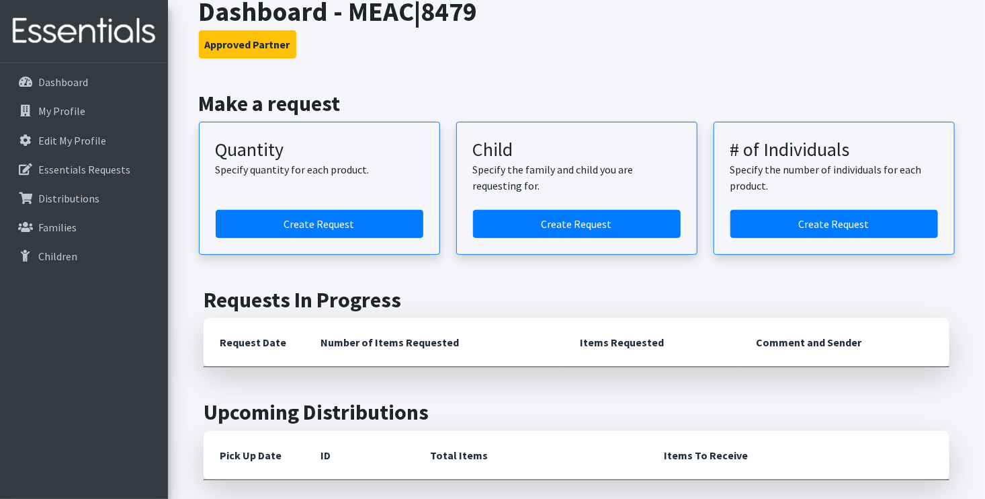
scroll to position [88, 0]
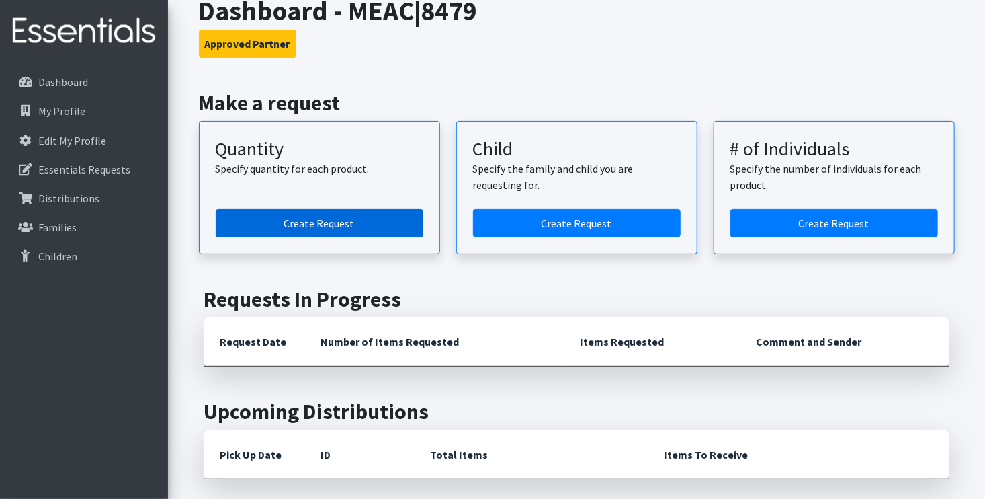
click at [355, 218] on link "Create Request" at bounding box center [320, 223] width 208 height 28
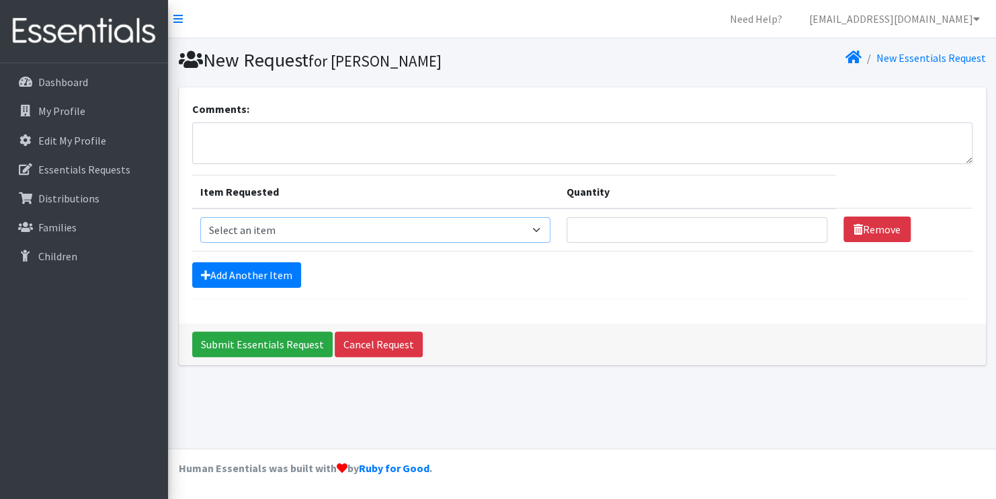
click at [339, 236] on select "Select an item F&D Men L/XL (38-50in waist) x48 F&D Men S/M (28-40in waist) x56…" at bounding box center [375, 230] width 350 height 26
select select "1222"
click at [200, 217] on select "Select an item F&D Men L/XL (38-50in waist) x48 F&D Men S/M (28-40in waist) x56…" at bounding box center [375, 230] width 350 height 26
drag, startPoint x: 606, startPoint y: 228, endPoint x: 807, endPoint y: 225, distance: 201.7
type input "1"
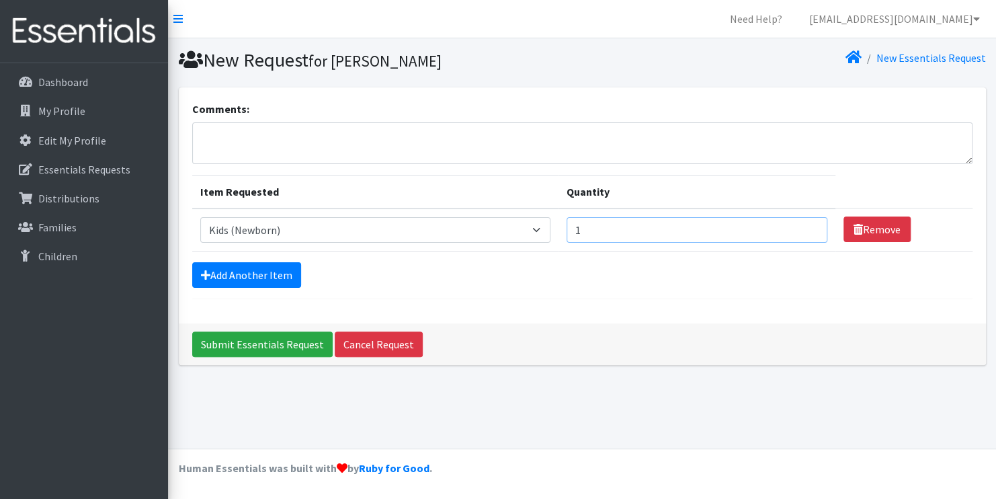
click at [807, 225] on input "1" at bounding box center [697, 230] width 261 height 26
type input "250"
click at [762, 274] on div "Add Another Item" at bounding box center [582, 275] width 780 height 26
click at [256, 274] on link "Add Another Item" at bounding box center [246, 275] width 109 height 26
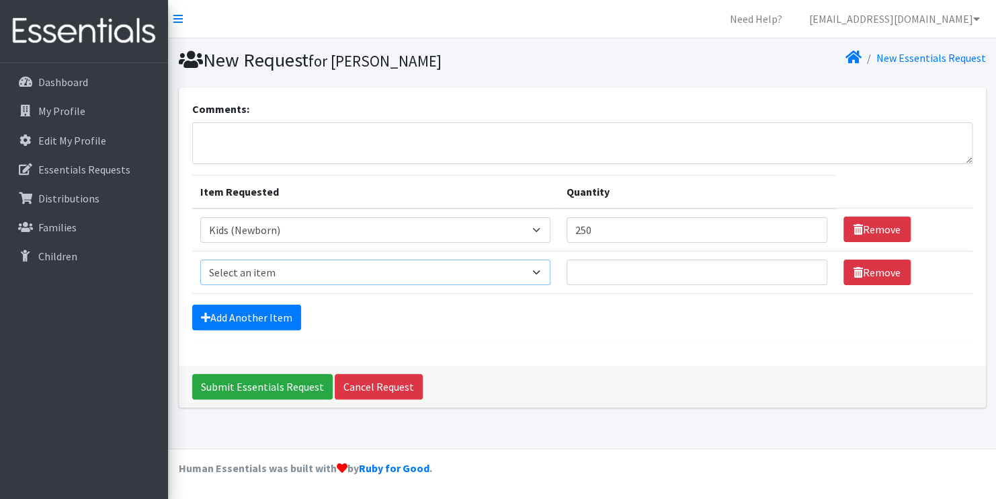
click at [538, 275] on select "Select an item F&D Men L/XL (38-50in waist) x48 F&D Men S/M (28-40in waist) x56…" at bounding box center [375, 272] width 350 height 26
select select "1201"
click at [200, 259] on select "Select an item F&D Men L/XL (38-50in waist) x48 F&D Men S/M (28-40in waist) x56…" at bounding box center [375, 272] width 350 height 26
click at [691, 273] on input "Quantity" at bounding box center [697, 272] width 261 height 26
type input "450"
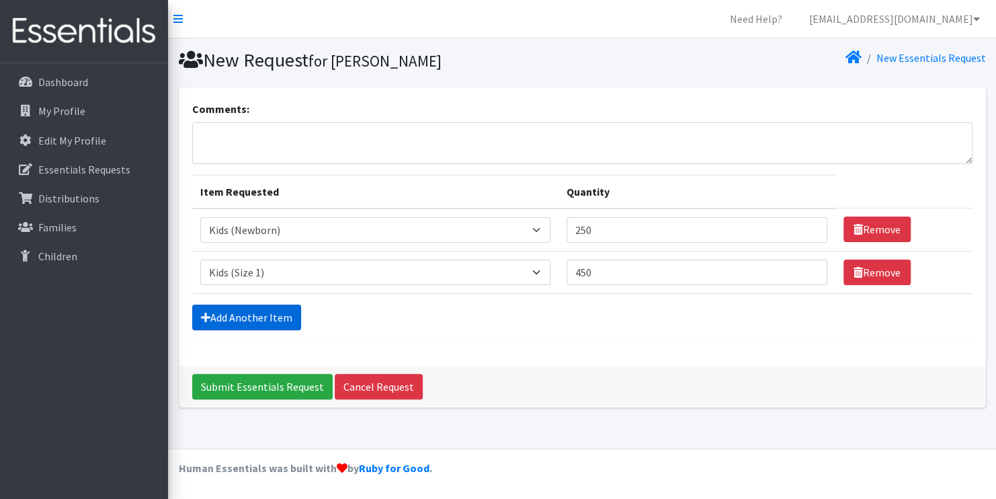
click at [257, 313] on link "Add Another Item" at bounding box center [246, 318] width 109 height 26
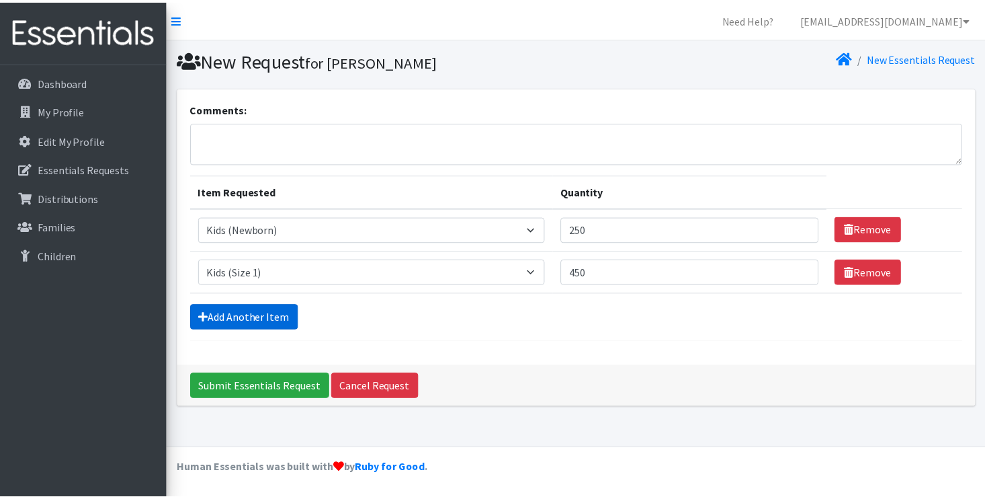
scroll to position [9, 0]
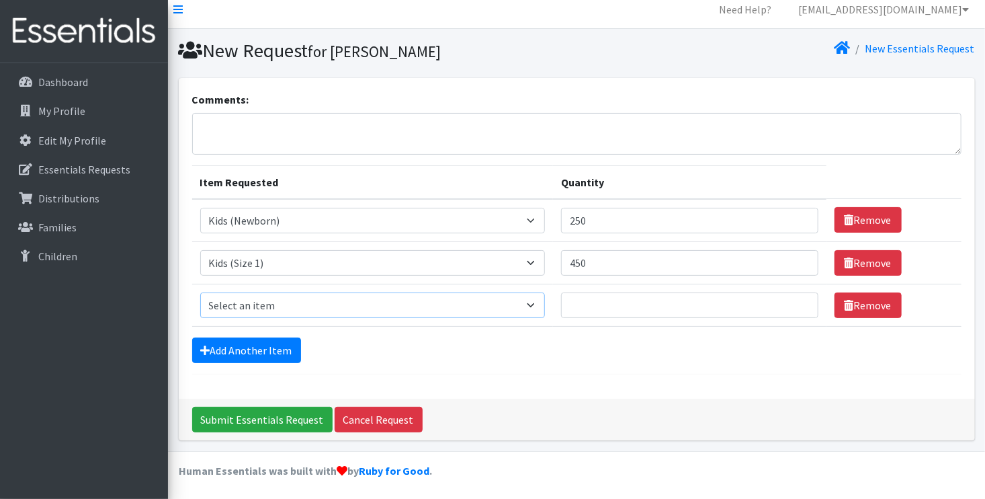
click at [540, 300] on select "Select an item F&D Men L/XL (38-50in waist) x48 F&D Men S/M (28-40in waist) x56…" at bounding box center [373, 305] width 346 height 26
select select "1202"
click at [200, 292] on select "Select an item F&D Men L/XL (38-50in waist) x48 F&D Men S/M (28-40in waist) x56…" at bounding box center [373, 305] width 346 height 26
click at [588, 300] on input "Quantity" at bounding box center [689, 305] width 257 height 26
type input "450"
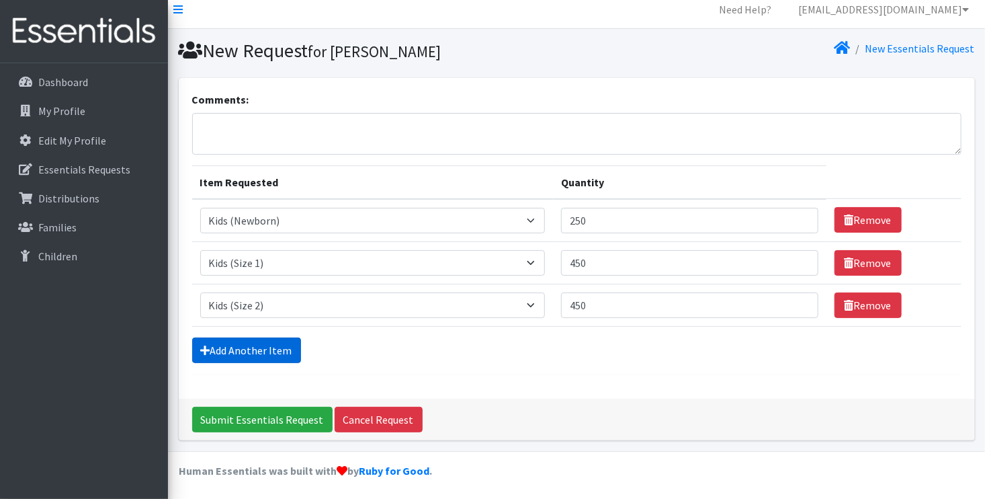
click at [266, 343] on link "Add Another Item" at bounding box center [246, 350] width 109 height 26
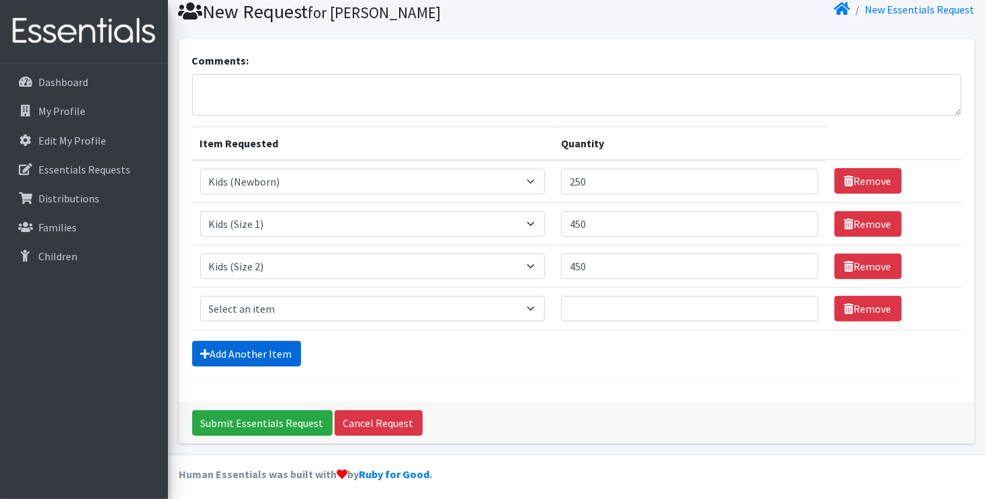
scroll to position [52, 0]
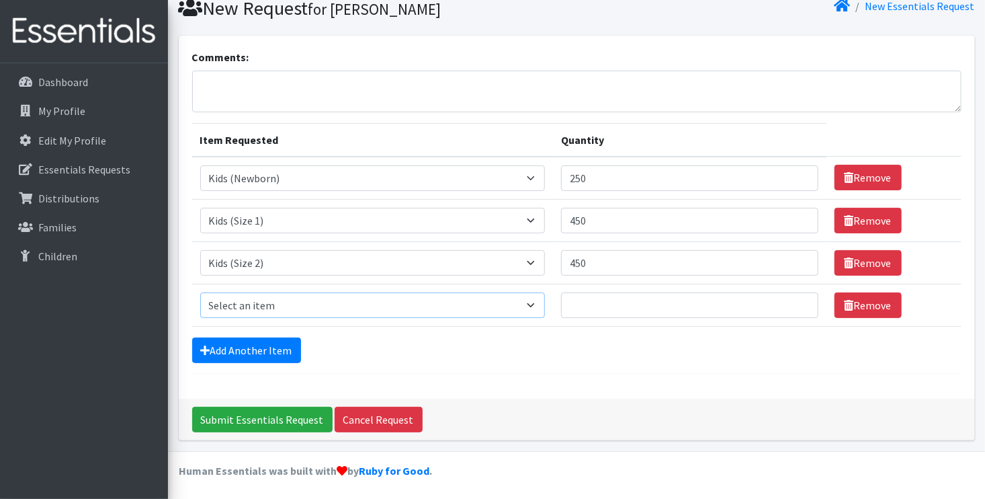
click at [510, 298] on select "Select an item F&D Men L/XL (38-50in waist) x48 F&D Men S/M (28-40in waist) x56…" at bounding box center [373, 305] width 346 height 26
select select "1221"
click at [200, 292] on select "Select an item F&D Men L/XL (38-50in waist) x48 F&D Men S/M (28-40in waist) x56…" at bounding box center [373, 305] width 346 height 26
click at [591, 308] on input "Quantity" at bounding box center [689, 305] width 257 height 26
type input "450"
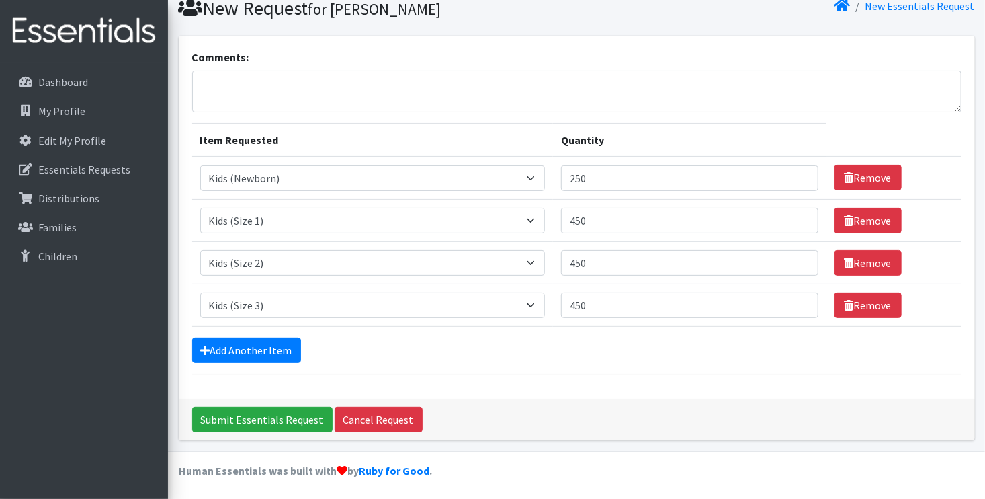
click at [606, 334] on form "Comments: Item Requested Quantity Item Requested Select an item F&D Men L/XL (3…" at bounding box center [577, 211] width 770 height 325
click at [259, 350] on link "Add Another Item" at bounding box center [246, 350] width 109 height 26
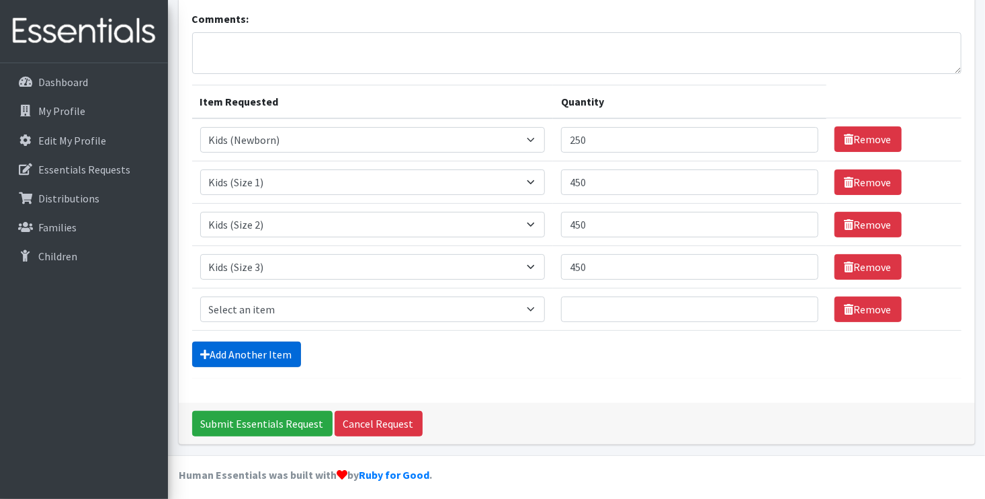
scroll to position [94, 0]
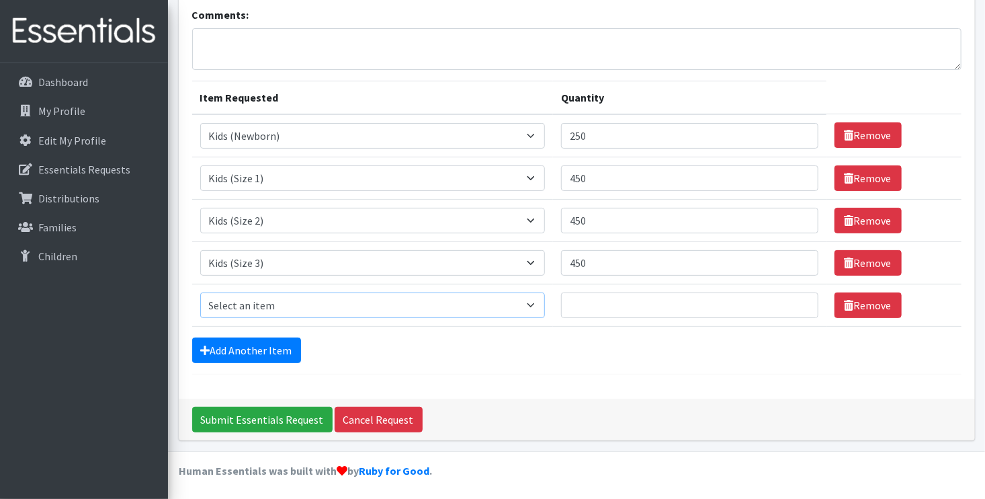
click at [523, 301] on select "Select an item F&D Men L/XL (38-50in waist) x48 F&D Men S/M (28-40in waist) x56…" at bounding box center [373, 305] width 346 height 26
select select "1213"
click at [200, 292] on select "Select an item F&D Men L/XL (38-50in waist) x48 F&D Men S/M (28-40in waist) x56…" at bounding box center [373, 305] width 346 height 26
click at [606, 296] on input "Quantity" at bounding box center [689, 305] width 257 height 26
type input "450"
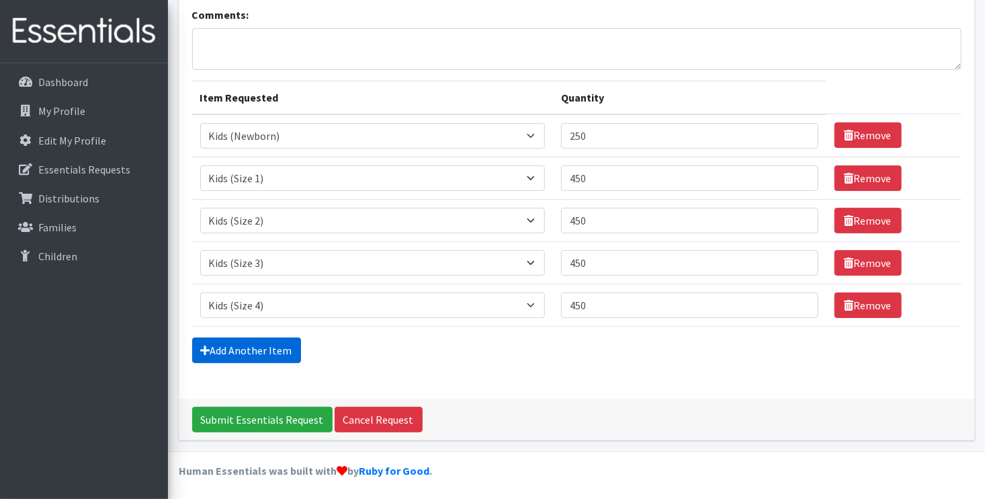
click at [268, 343] on link "Add Another Item" at bounding box center [246, 350] width 109 height 26
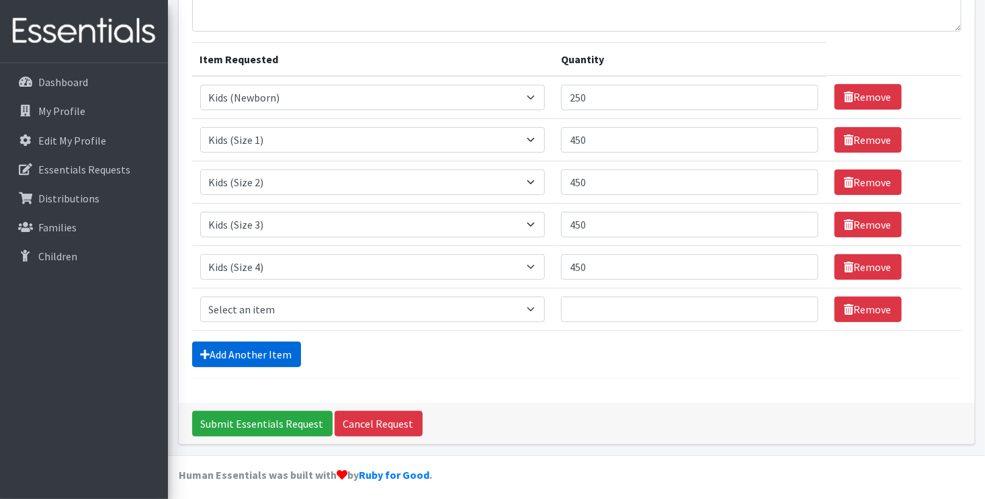
scroll to position [136, 0]
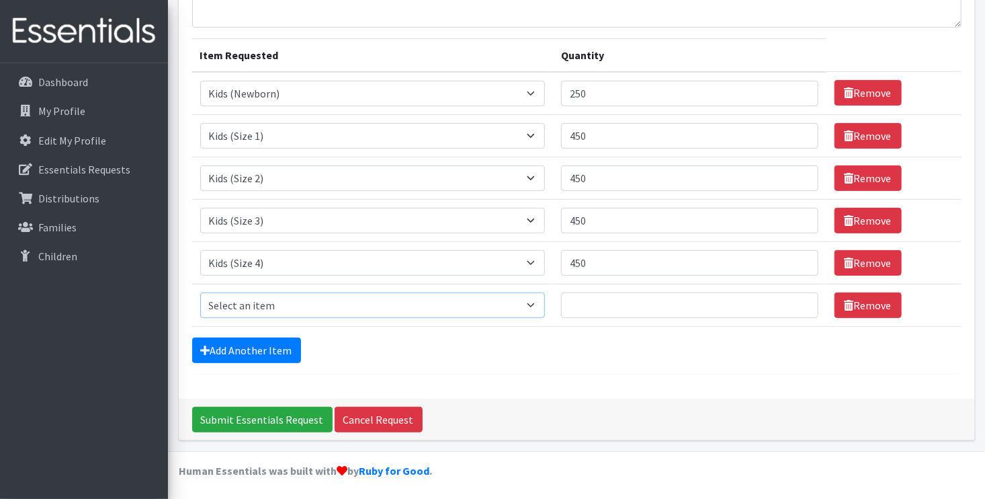
click at [357, 300] on select "Select an item F&D Men L/XL (38-50in waist) x48 F&D Men S/M (28-40in waist) x56…" at bounding box center [373, 305] width 346 height 26
select select "1214"
click at [200, 292] on select "Select an item F&D Men L/XL (38-50in waist) x48 F&D Men S/M (28-40in waist) x56…" at bounding box center [373, 305] width 346 height 26
click at [622, 305] on input "Quantity" at bounding box center [689, 305] width 257 height 26
type input "300"
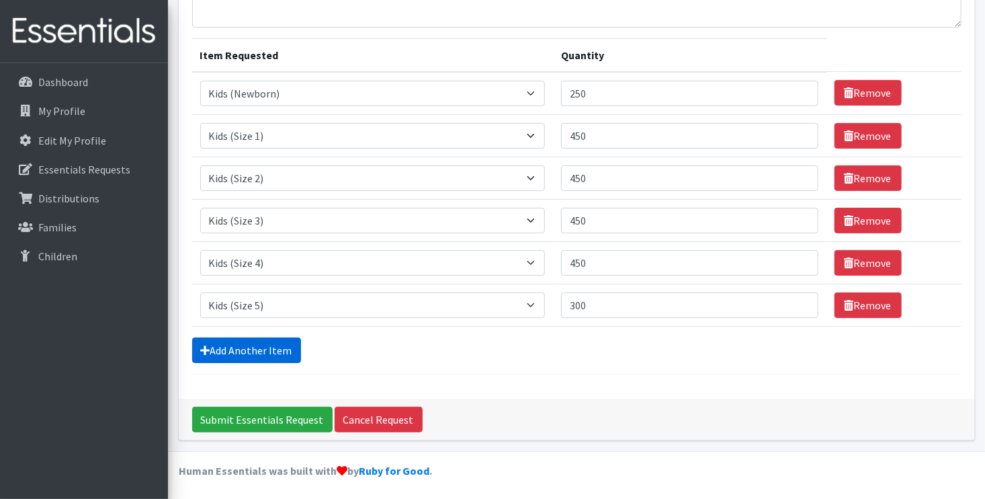
click at [243, 350] on link "Add Another Item" at bounding box center [246, 350] width 109 height 26
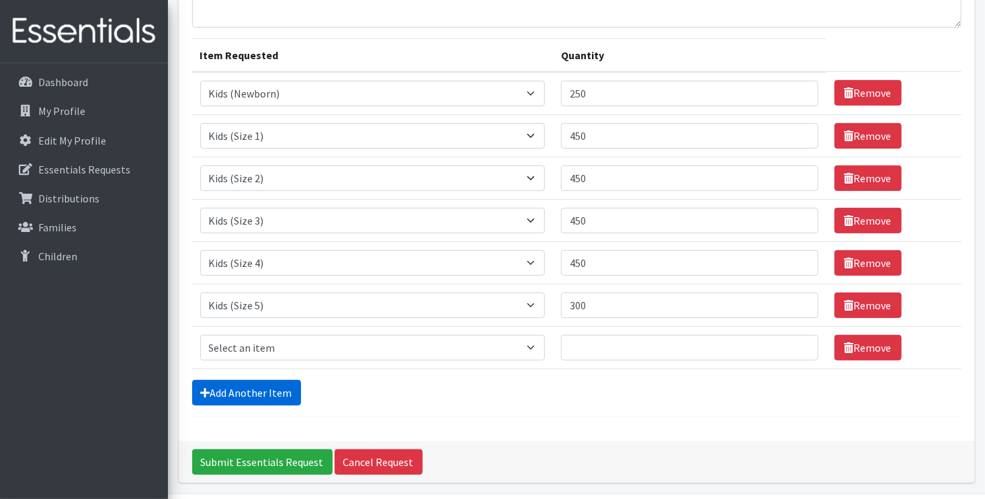
scroll to position [178, 0]
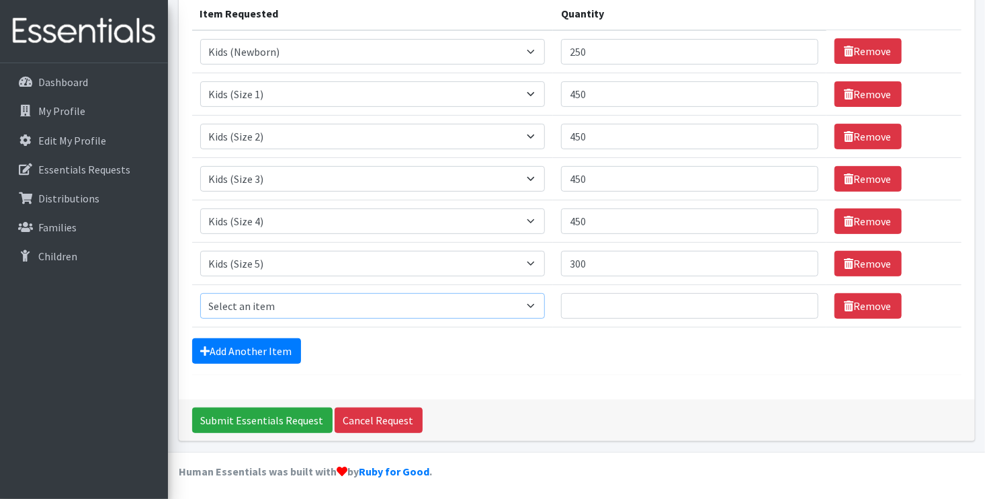
click at [524, 303] on select "Select an item F&D Men L/XL (38-50in waist) x48 F&D Men S/M (28-40in waist) x56…" at bounding box center [373, 306] width 346 height 26
select select "1216"
click at [200, 293] on select "Select an item F&D Men L/XL (38-50in waist) x48 F&D Men S/M (28-40in waist) x56…" at bounding box center [373, 306] width 346 height 26
click at [603, 308] on input "Quantity" at bounding box center [689, 306] width 257 height 26
type input "300"
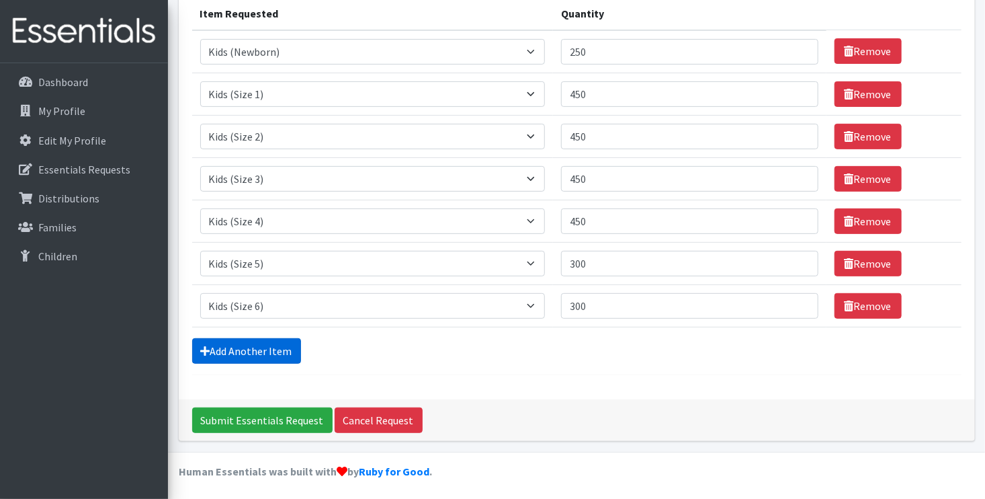
click at [280, 349] on link "Add Another Item" at bounding box center [246, 351] width 109 height 26
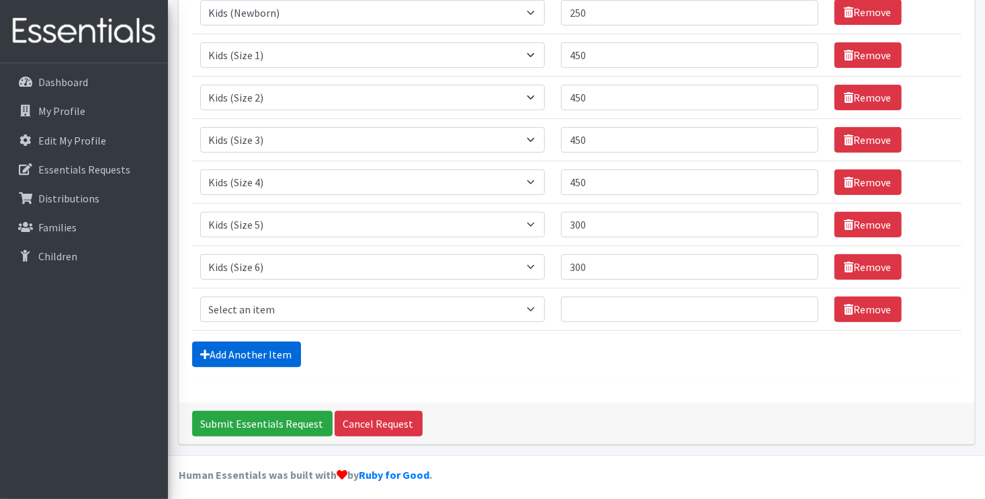
scroll to position [220, 0]
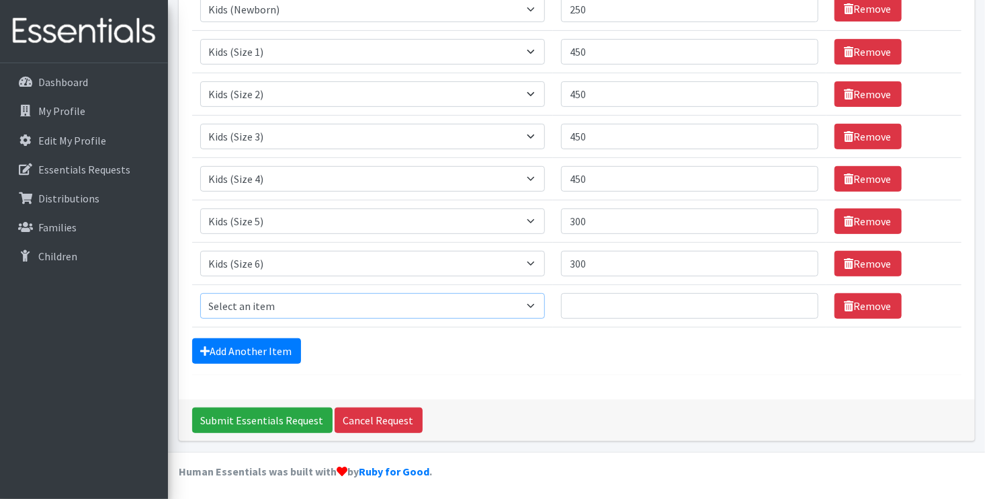
click at [521, 307] on select "Select an item F&D Men L/XL (38-50in waist) x48 F&D Men S/M (28-40in waist) x56…" at bounding box center [373, 306] width 346 height 26
select select "15541"
click at [200, 293] on select "Select an item F&D Men L/XL (38-50in waist) x48 F&D Men S/M (28-40in waist) x56…" at bounding box center [373, 306] width 346 height 26
click at [594, 300] on input "Quantity" at bounding box center [689, 306] width 257 height 26
type input "5"
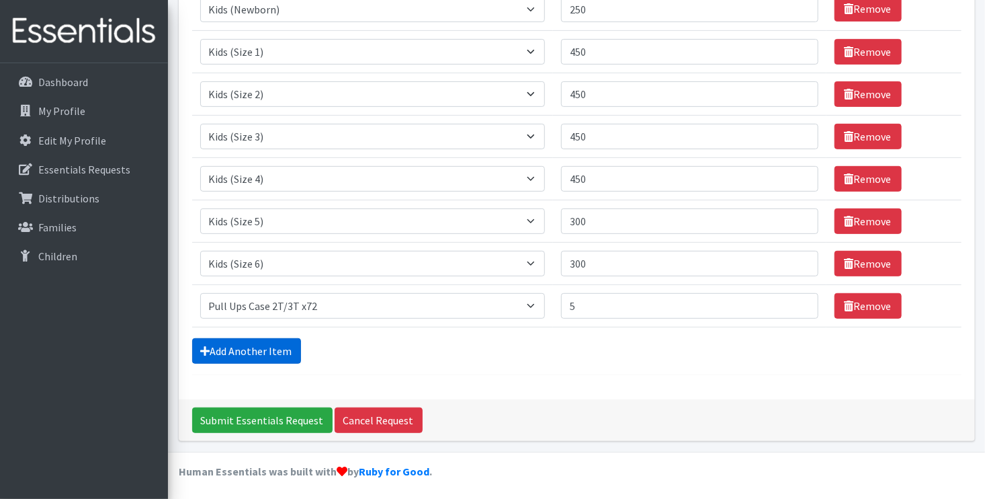
click at [251, 340] on link "Add Another Item" at bounding box center [246, 351] width 109 height 26
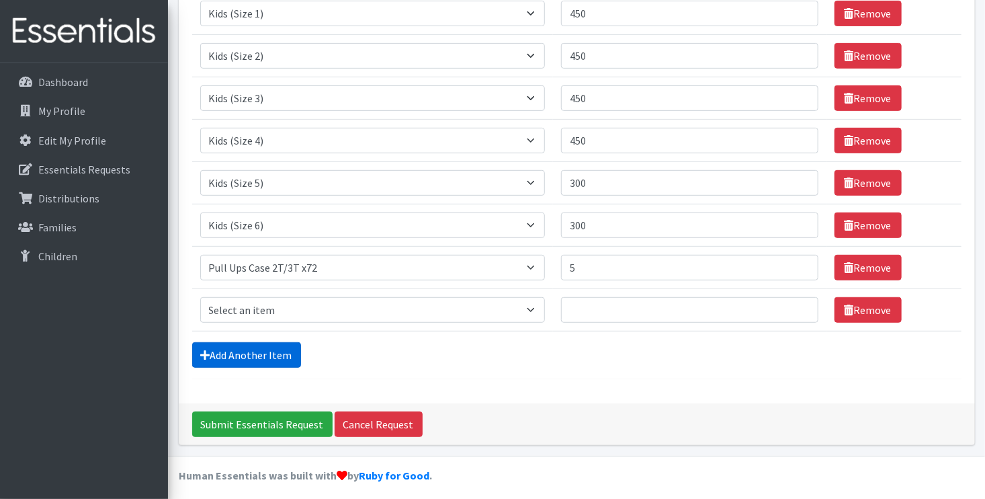
scroll to position [263, 0]
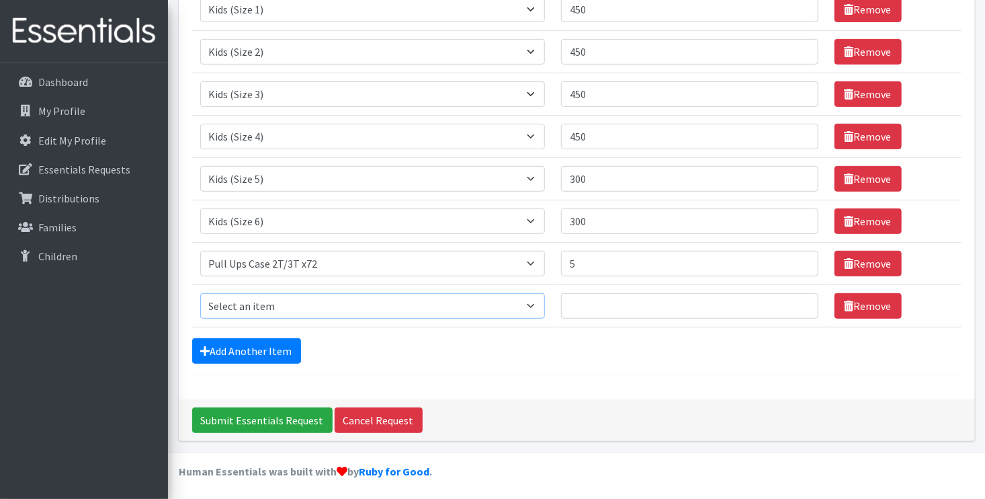
click at [497, 310] on select "Select an item F&D Men L/XL (38-50in waist) x48 F&D Men S/M (28-40in waist) x56…" at bounding box center [373, 306] width 346 height 26
click at [200, 293] on select "Select an item F&D Men L/XL (38-50in waist) x48 F&D Men S/M (28-40in waist) x56…" at bounding box center [373, 306] width 346 height 26
click at [584, 301] on input "Quantity" at bounding box center [689, 306] width 257 height 26
click at [524, 300] on select "Select an item F&D Men L/XL (38-50in waist) x48 F&D Men S/M (28-40in waist) x56…" at bounding box center [373, 306] width 346 height 26
select select "15513"
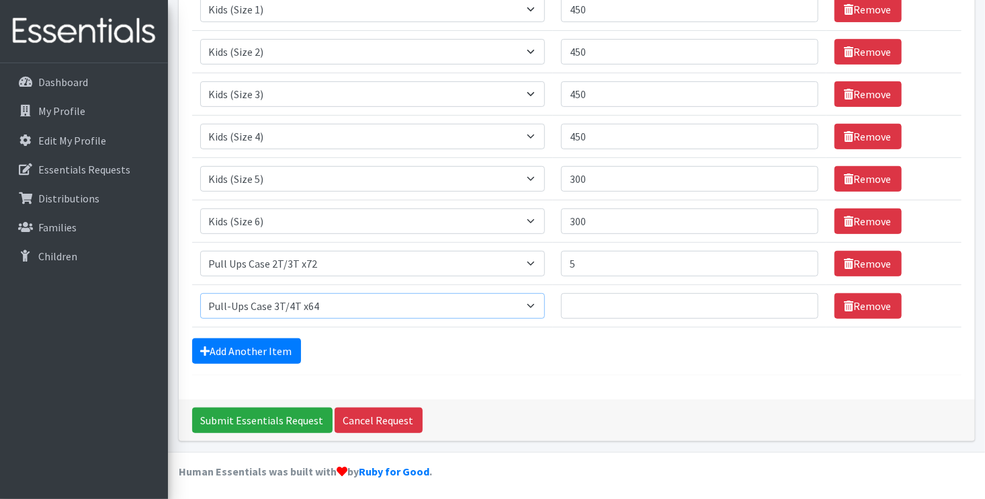
click at [200, 293] on select "Select an item F&D Men L/XL (38-50in waist) x48 F&D Men S/M (28-40in waist) x56…" at bounding box center [373, 306] width 346 height 26
click at [579, 307] on input "Quantity" at bounding box center [689, 306] width 257 height 26
type input "5"
click at [251, 342] on link "Add Another Item" at bounding box center [246, 351] width 109 height 26
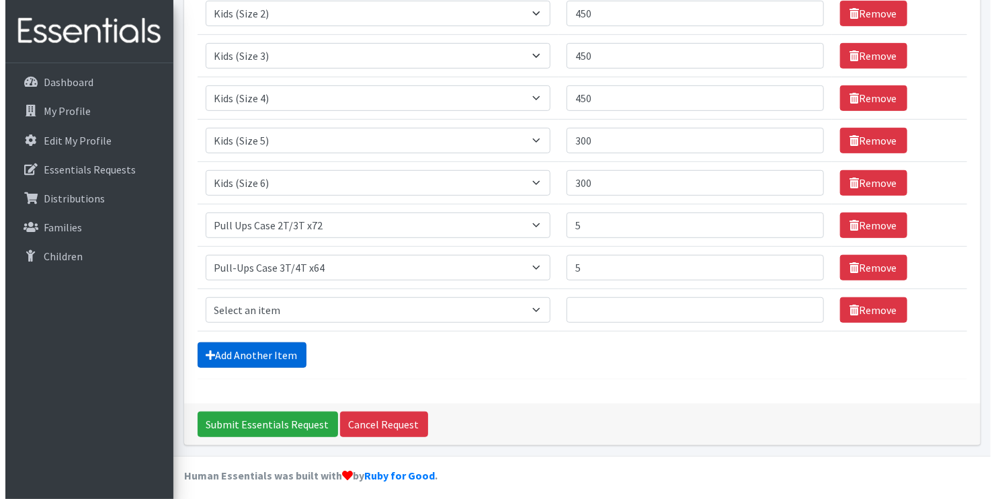
scroll to position [305, 0]
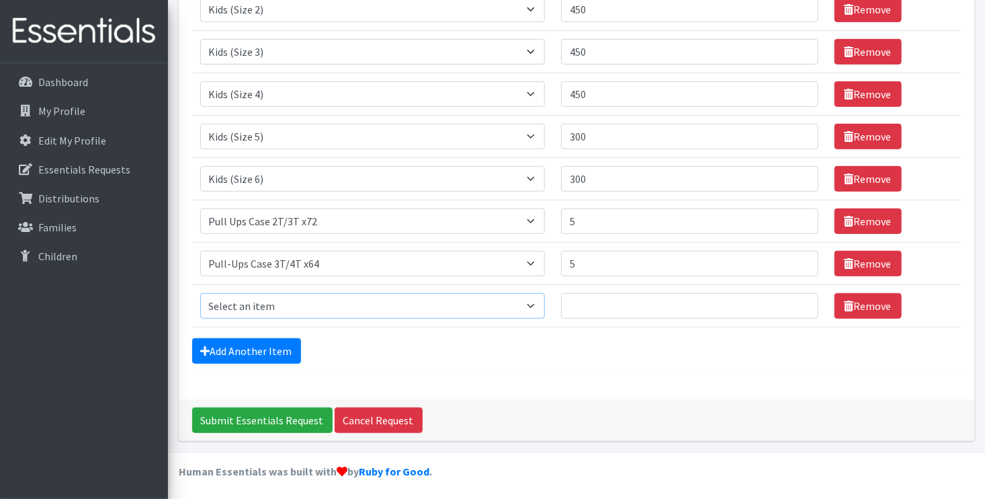
click at [511, 306] on select "Select an item F&D Men L/XL (38-50in waist) x48 F&D Men S/M (28-40in waist) x56…" at bounding box center [373, 306] width 346 height 26
select select "15514"
click at [200, 293] on select "Select an item F&D Men L/XL (38-50in waist) x48 F&D Men S/M (28-40in waist) x56…" at bounding box center [373, 306] width 346 height 26
click at [593, 297] on input "Quantity" at bounding box center [689, 306] width 257 height 26
type input "5"
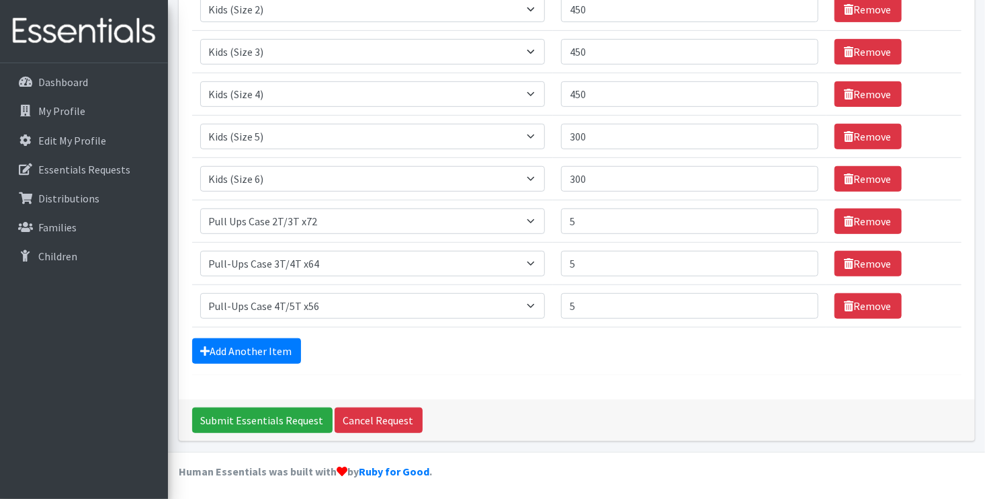
click at [606, 359] on div "Add Another Item" at bounding box center [577, 351] width 770 height 26
click at [235, 415] on input "Submit Essentials Request" at bounding box center [262, 420] width 140 height 26
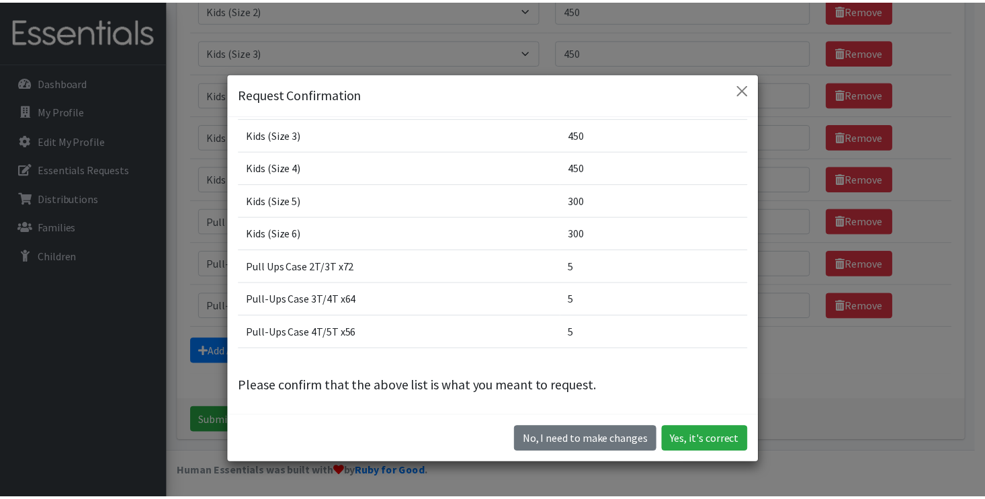
scroll to position [38, 0]
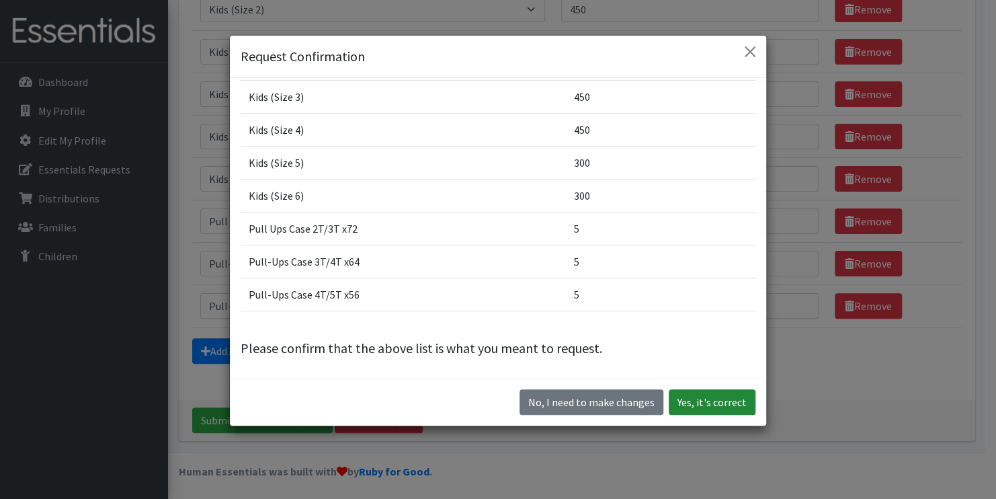
click at [713, 404] on button "Yes, it's correct" at bounding box center [712, 402] width 87 height 26
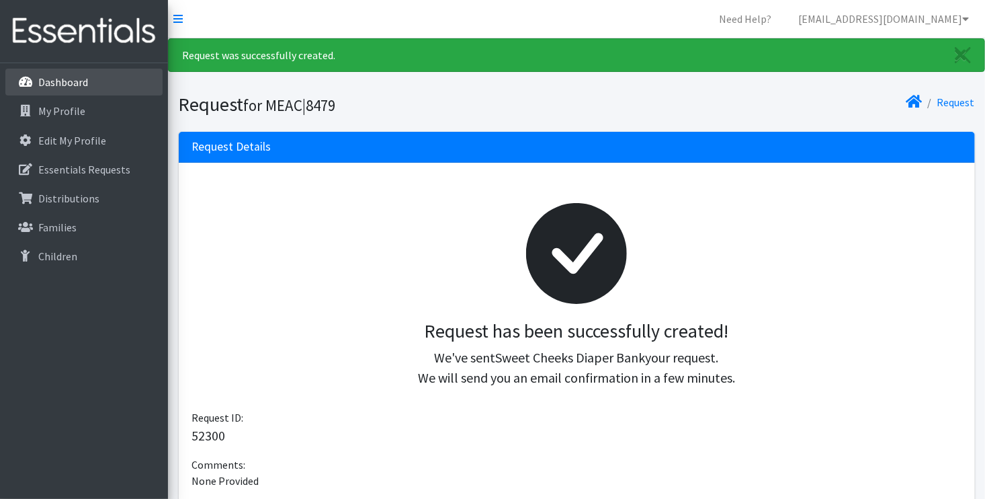
click at [57, 85] on p "Dashboard" at bounding box center [63, 81] width 50 height 13
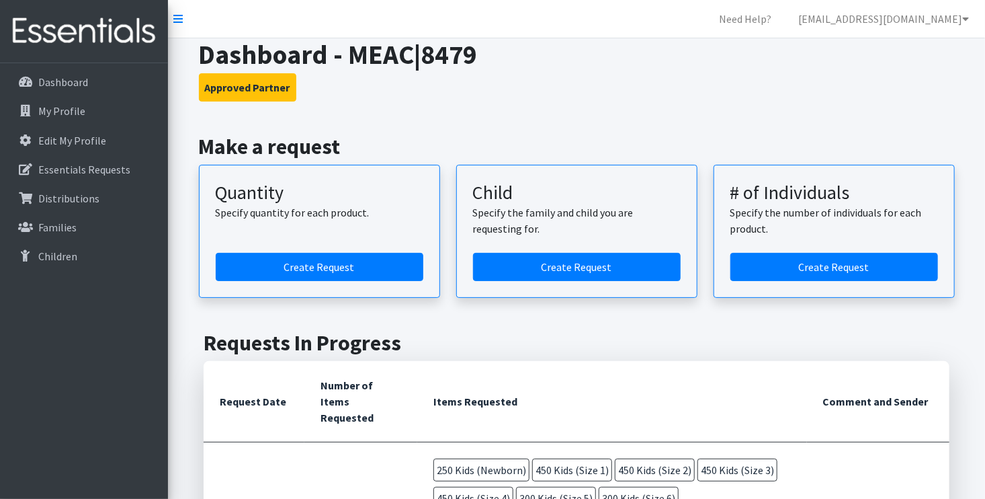
scroll to position [61, 0]
